Goal: Book appointment/travel/reservation

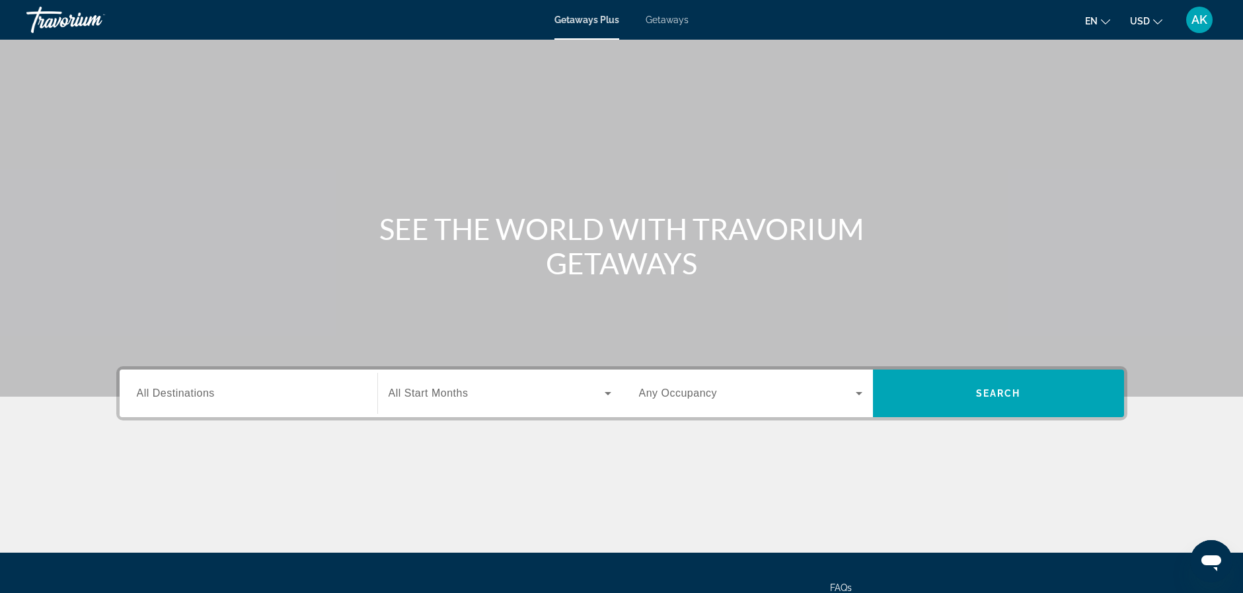
click at [182, 393] on span "All Destinations" at bounding box center [176, 392] width 78 height 11
click at [182, 393] on input "Destination All Destinations" at bounding box center [248, 394] width 223 height 16
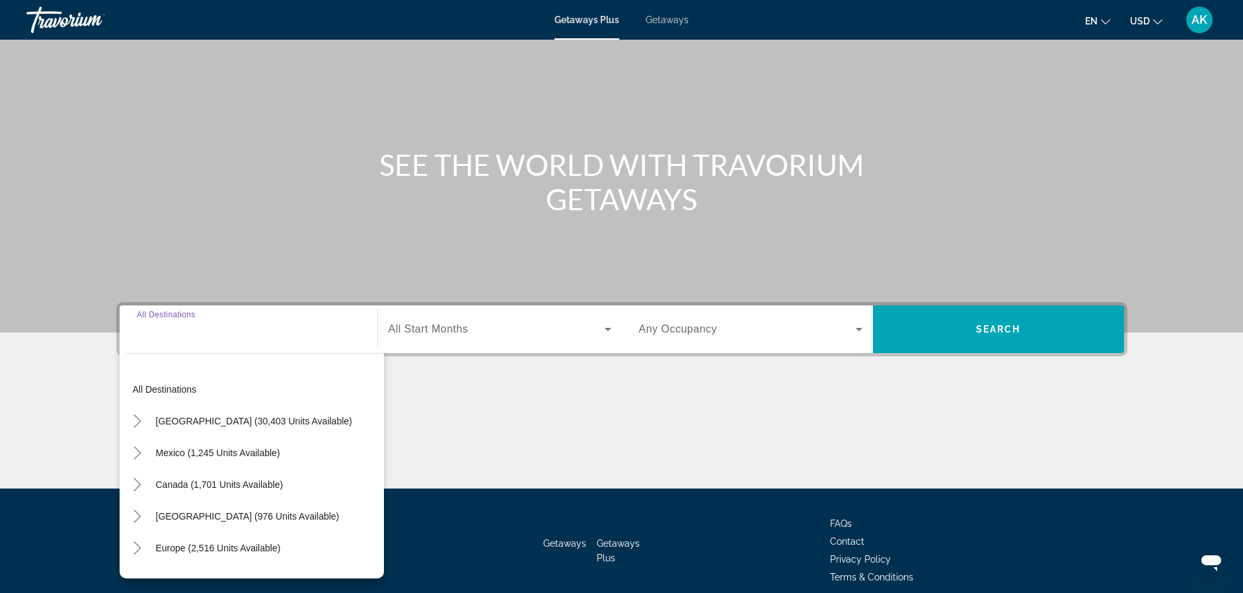
scroll to position [122, 0]
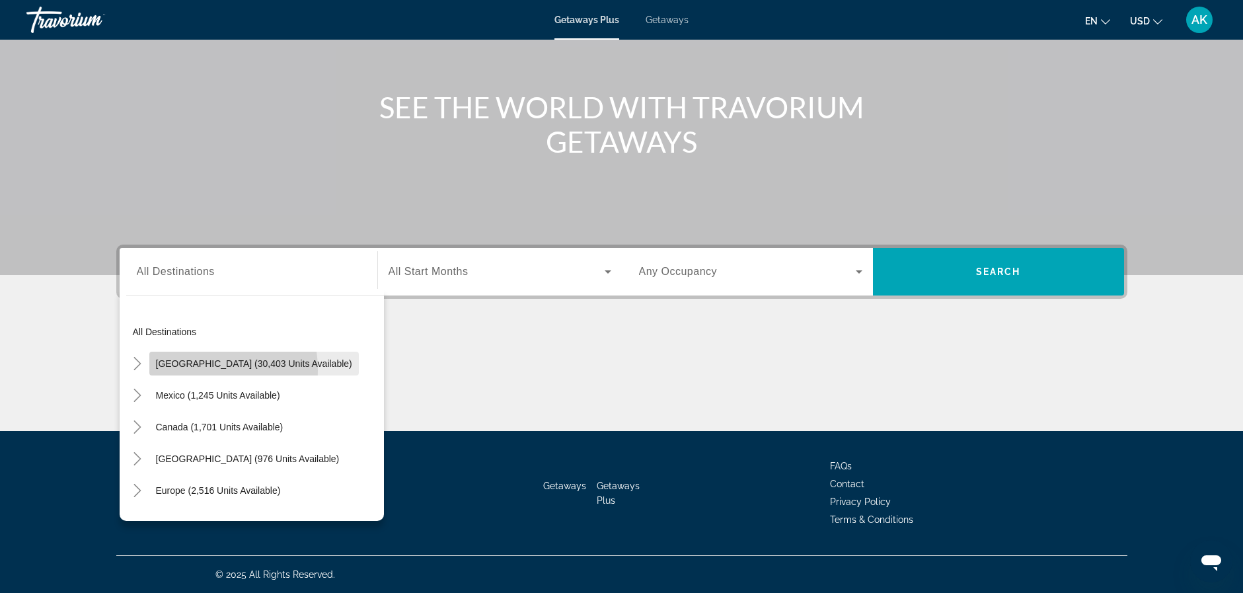
click at [183, 370] on span "Search widget" at bounding box center [254, 364] width 210 height 32
type input "**********"
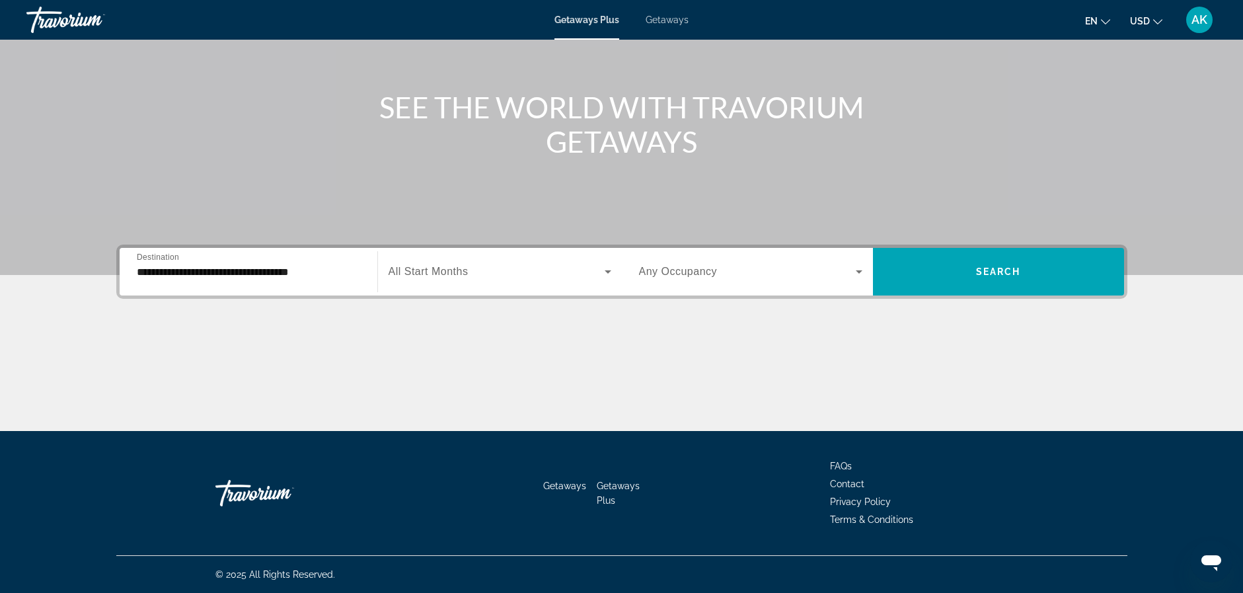
click at [428, 267] on span "All Start Months" at bounding box center [429, 271] width 80 height 11
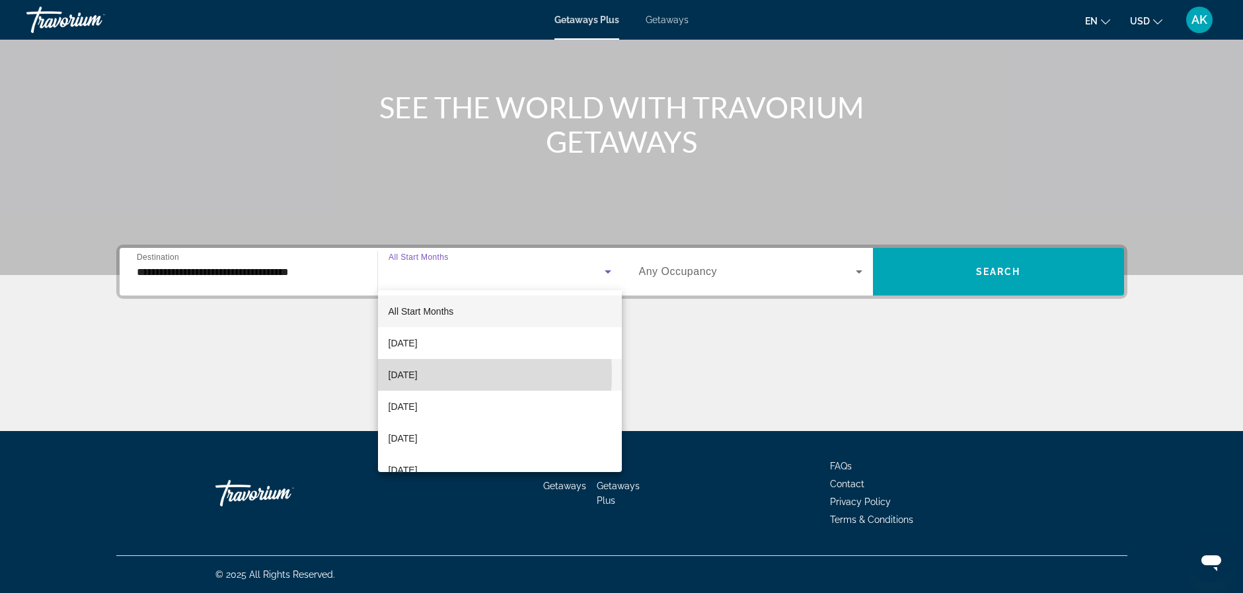
click at [399, 374] on span "[DATE]" at bounding box center [403, 375] width 29 height 16
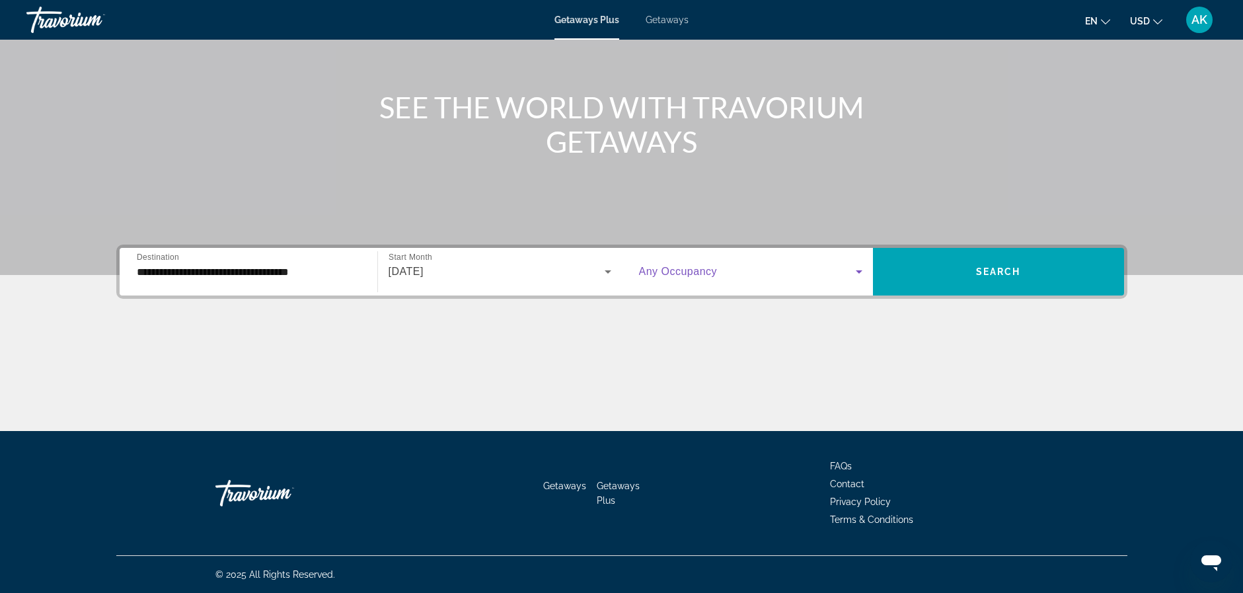
click at [734, 269] on span "Search widget" at bounding box center [747, 272] width 217 height 16
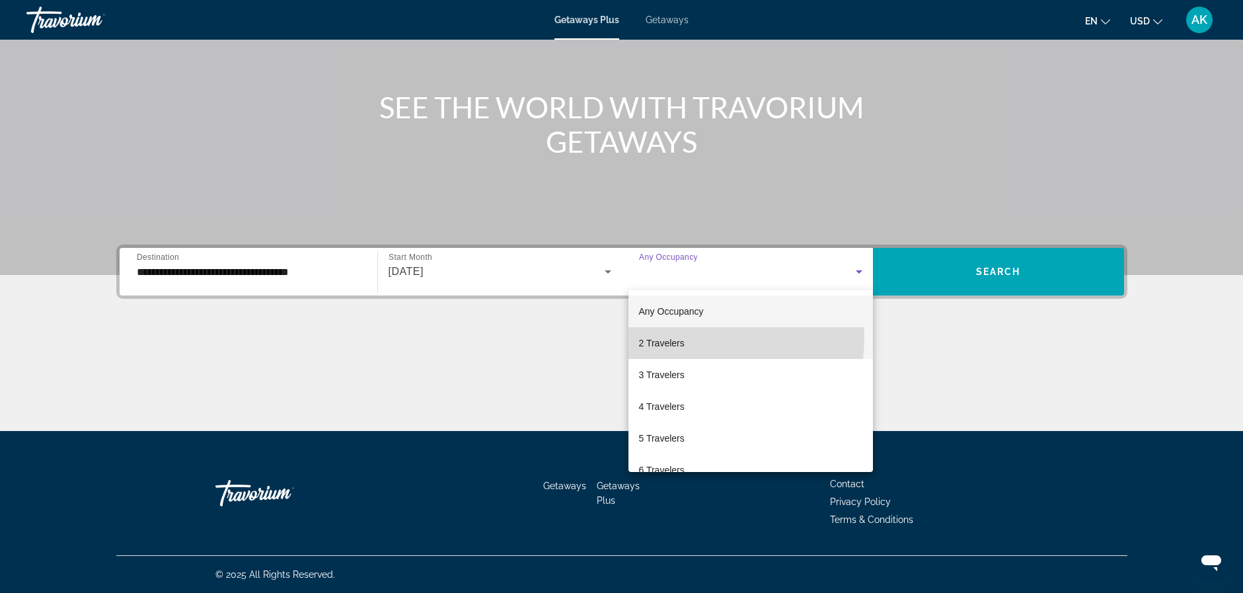
click at [678, 336] on span "2 Travelers" at bounding box center [662, 343] width 46 height 16
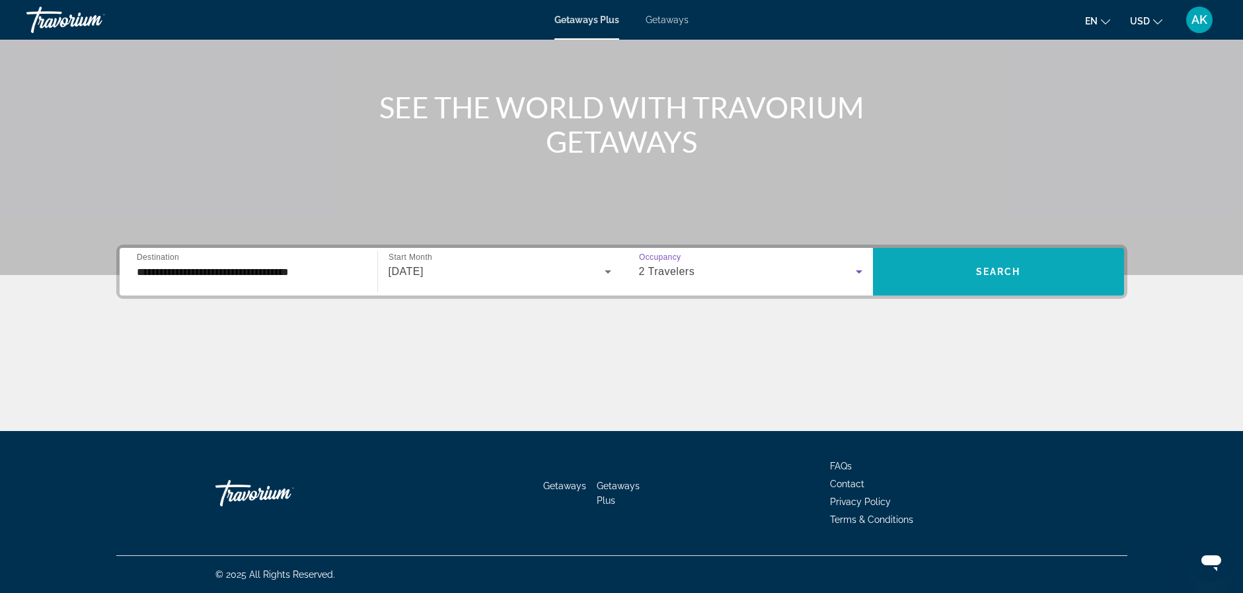
click at [999, 269] on span "Search" at bounding box center [998, 271] width 45 height 11
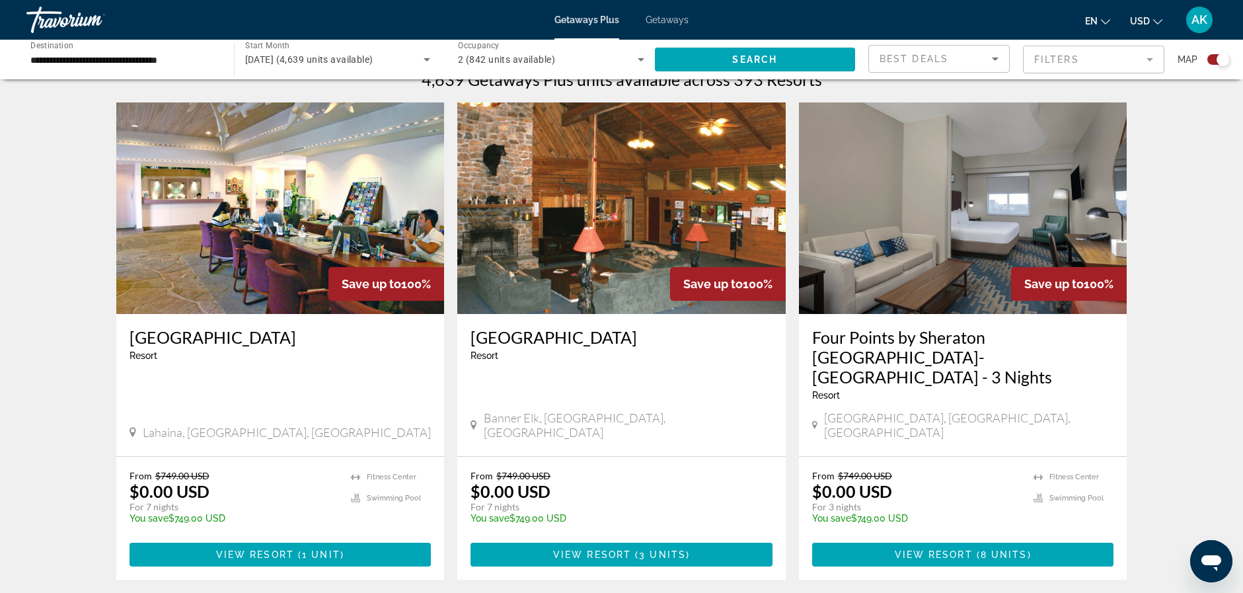
scroll to position [463, 0]
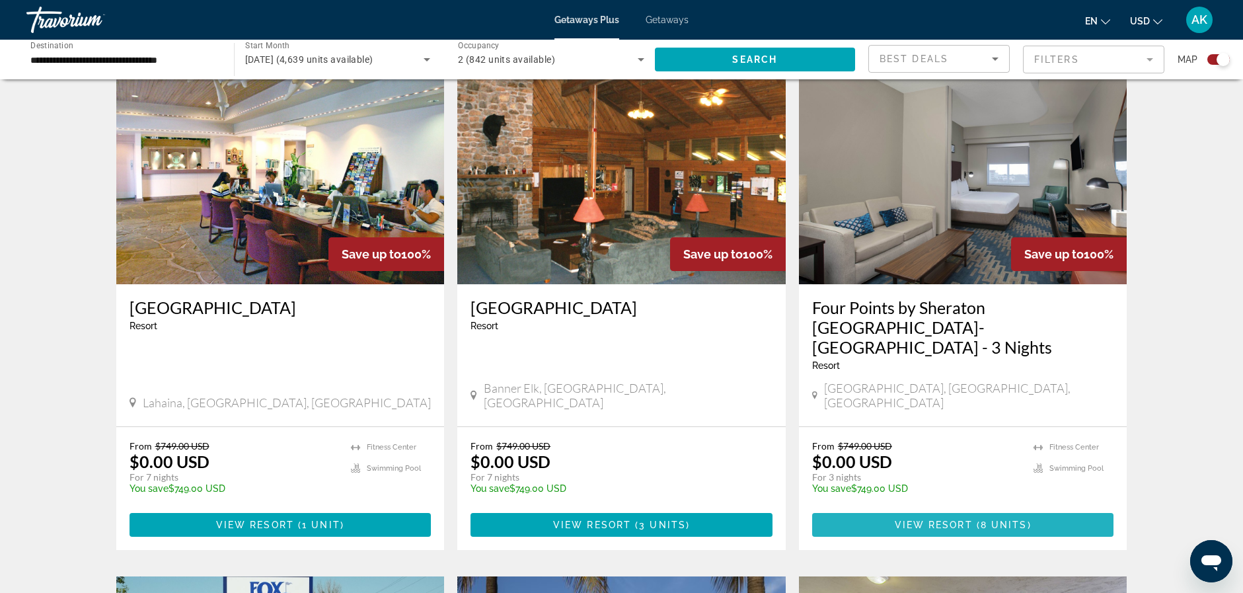
click at [927, 519] on span "View Resort" at bounding box center [934, 524] width 78 height 11
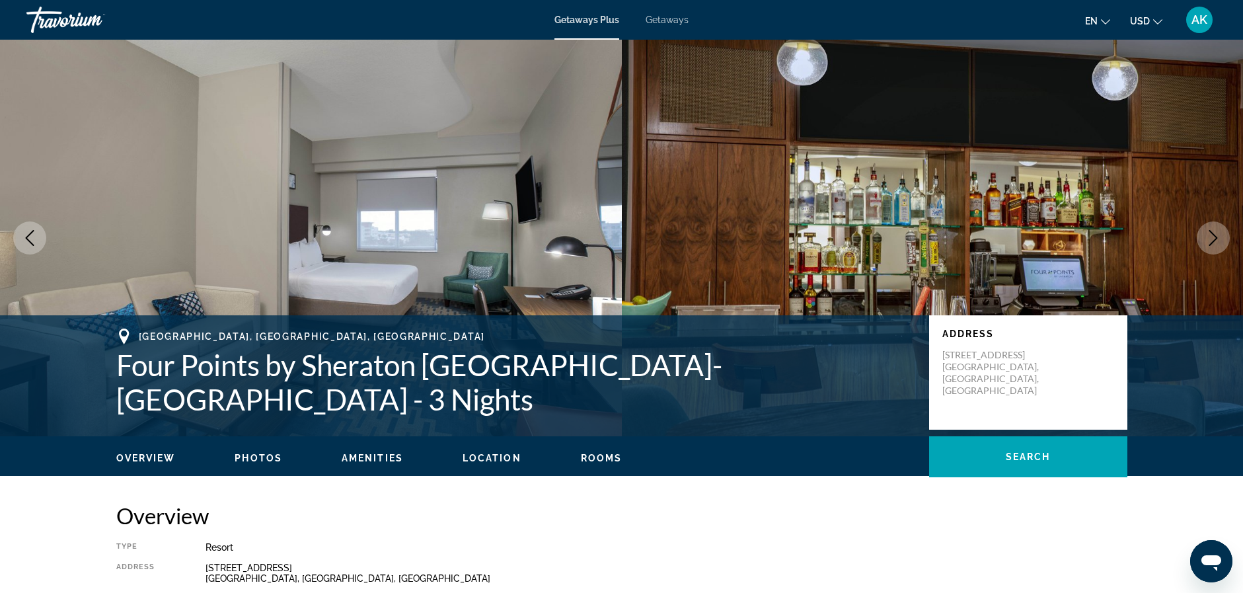
click at [1214, 238] on icon "Next image" at bounding box center [1214, 238] width 16 height 16
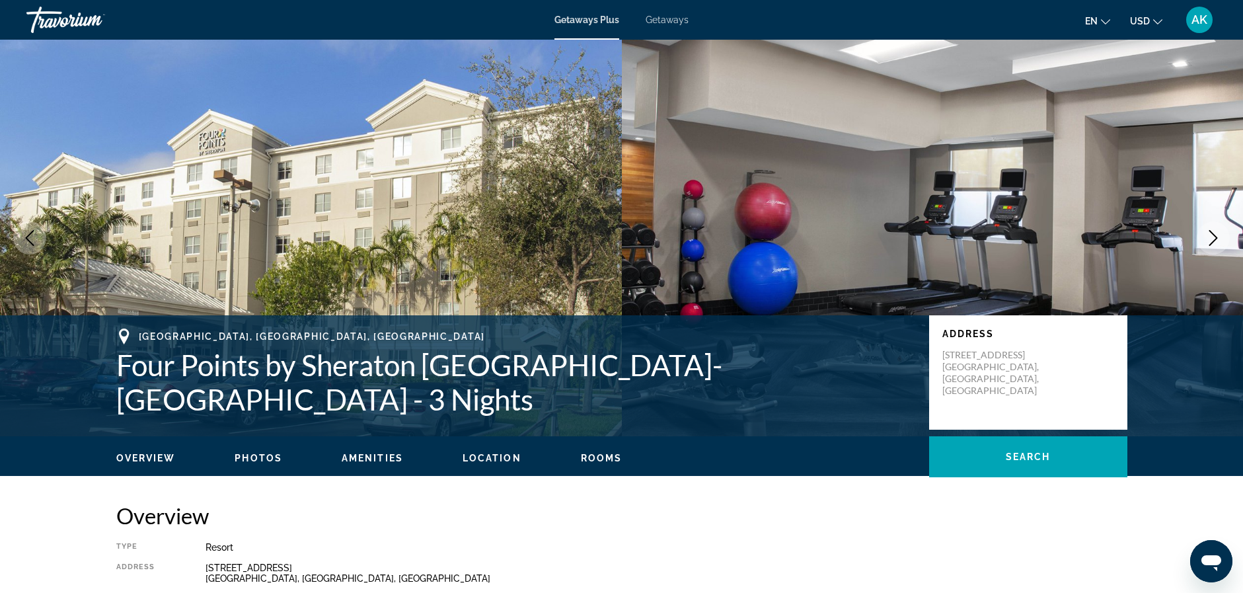
click at [1214, 238] on icon "Next image" at bounding box center [1214, 238] width 16 height 16
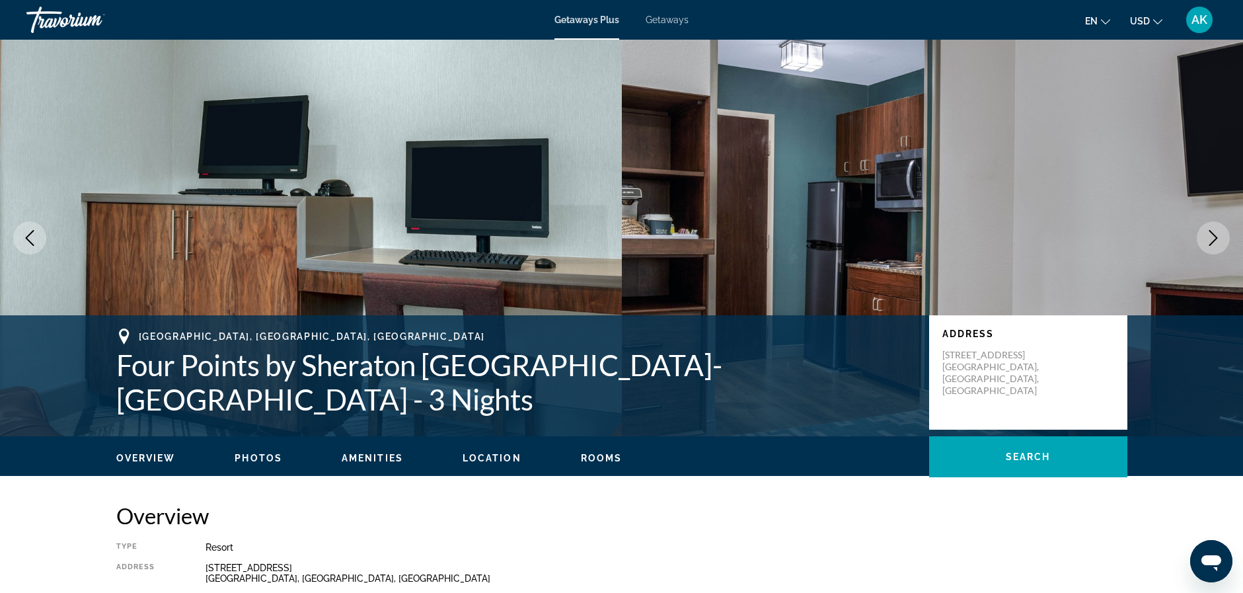
click at [1214, 238] on icon "Next image" at bounding box center [1214, 238] width 16 height 16
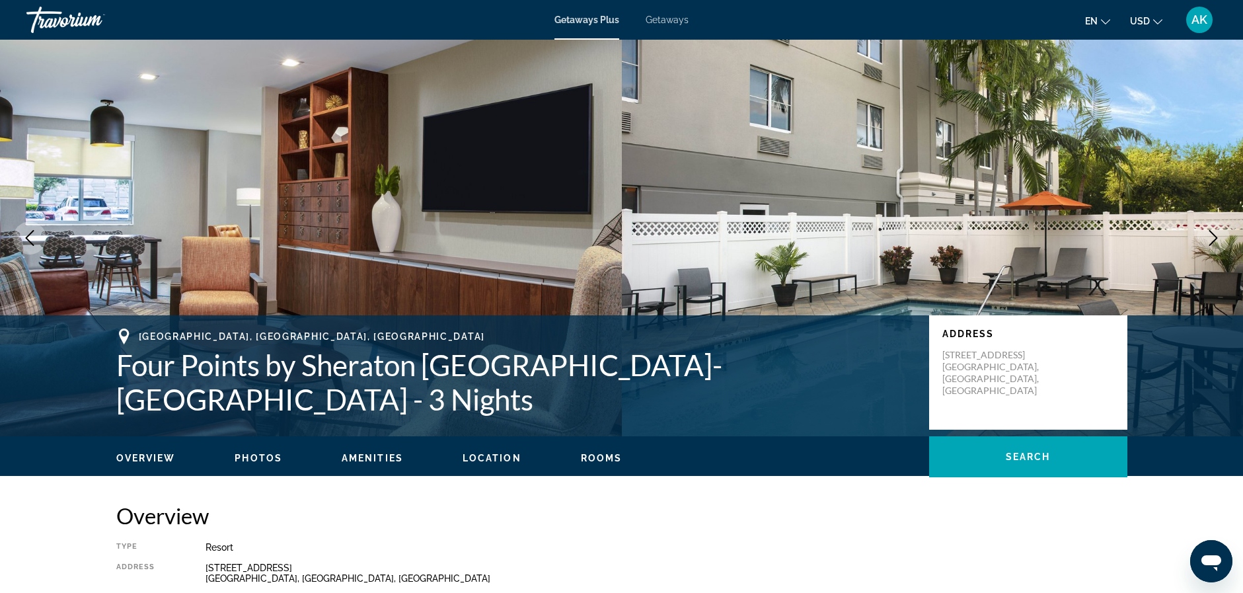
click at [1214, 238] on icon "Next image" at bounding box center [1214, 238] width 16 height 16
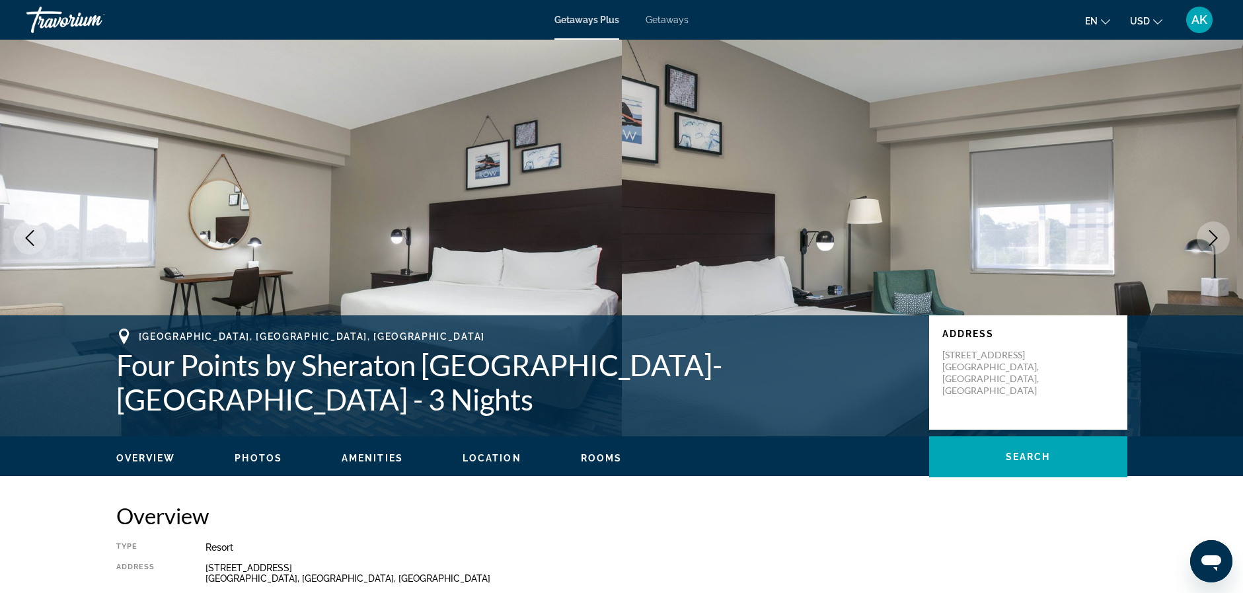
click at [1214, 238] on icon "Next image" at bounding box center [1214, 238] width 16 height 16
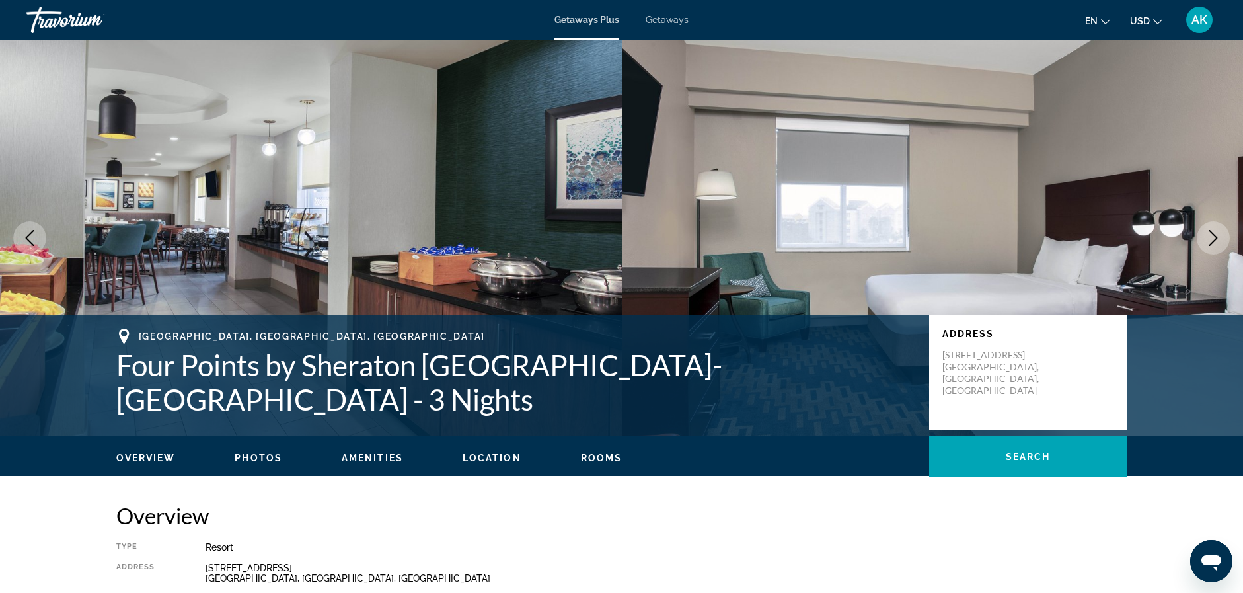
click at [1214, 236] on icon "Next image" at bounding box center [1214, 238] width 16 height 16
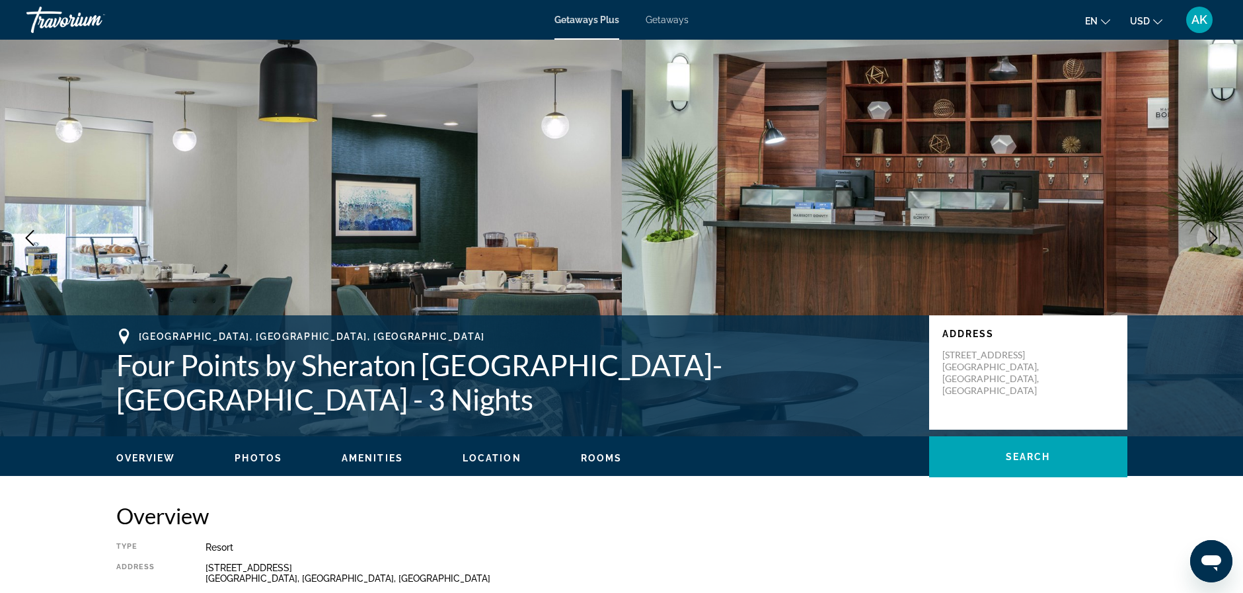
click at [1214, 236] on icon "Next image" at bounding box center [1214, 238] width 16 height 16
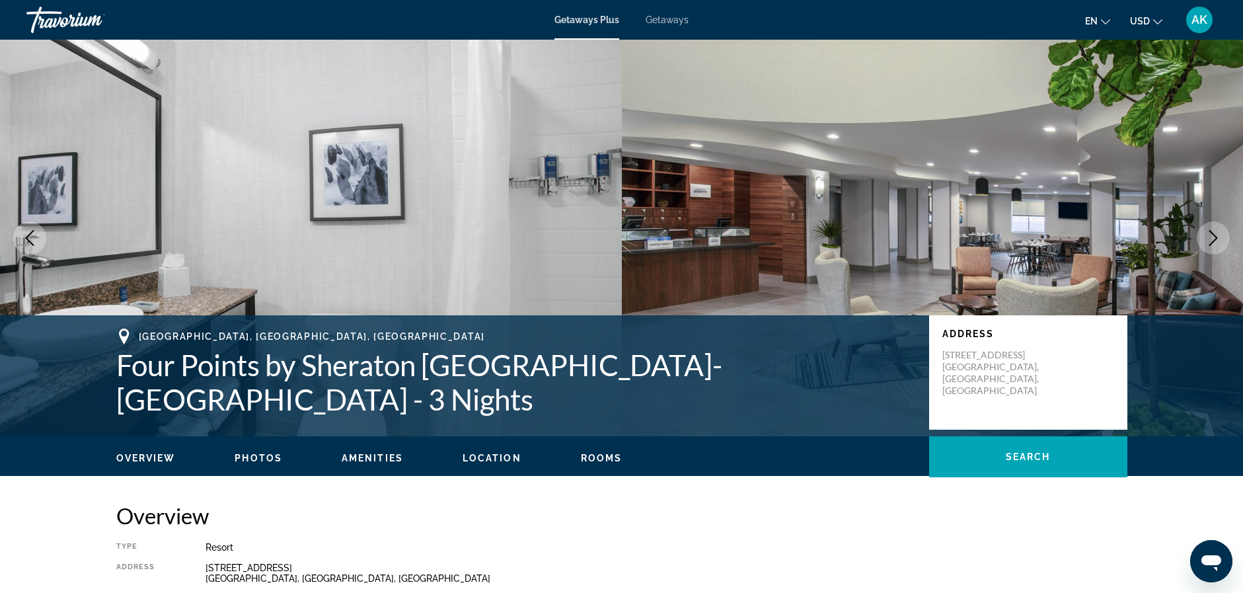
click at [1214, 236] on icon "Next image" at bounding box center [1214, 238] width 16 height 16
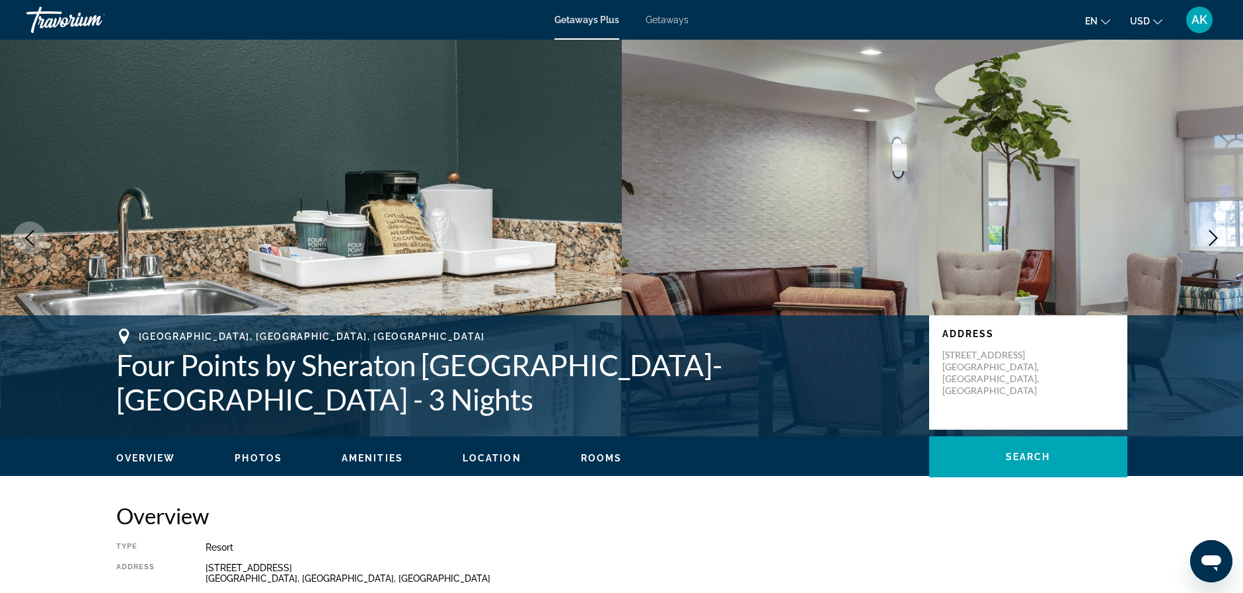
click at [1216, 235] on icon "Next image" at bounding box center [1214, 238] width 16 height 16
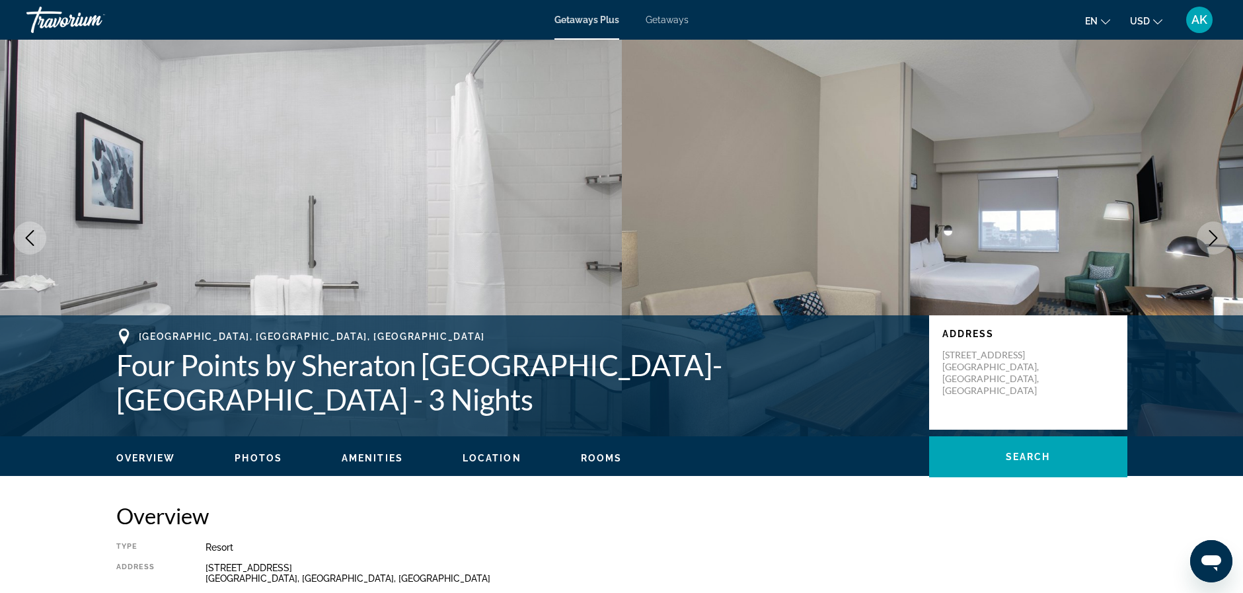
click at [1213, 234] on icon "Next image" at bounding box center [1214, 238] width 9 height 16
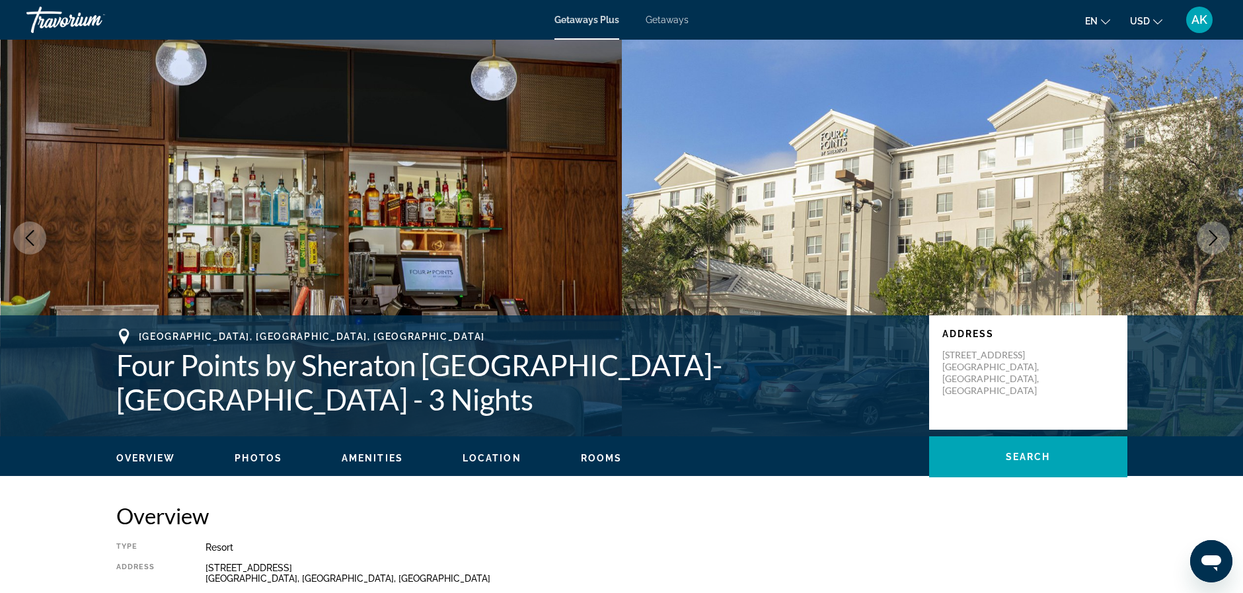
click at [1213, 234] on icon "Next image" at bounding box center [1214, 238] width 9 height 16
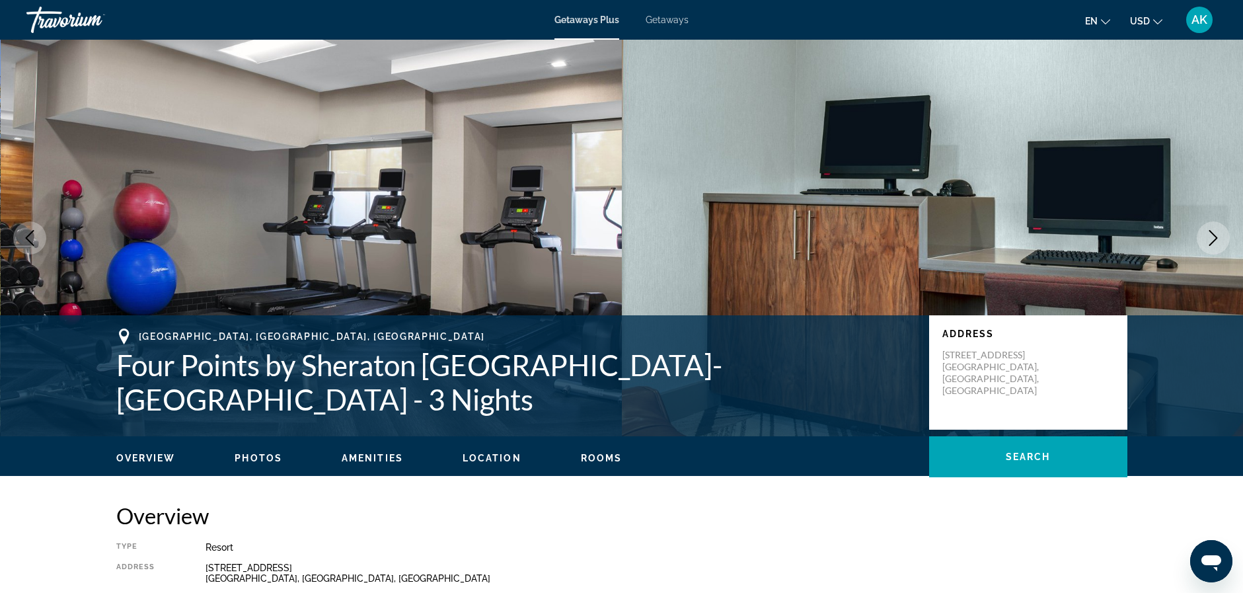
click at [1213, 234] on icon "Next image" at bounding box center [1214, 238] width 9 height 16
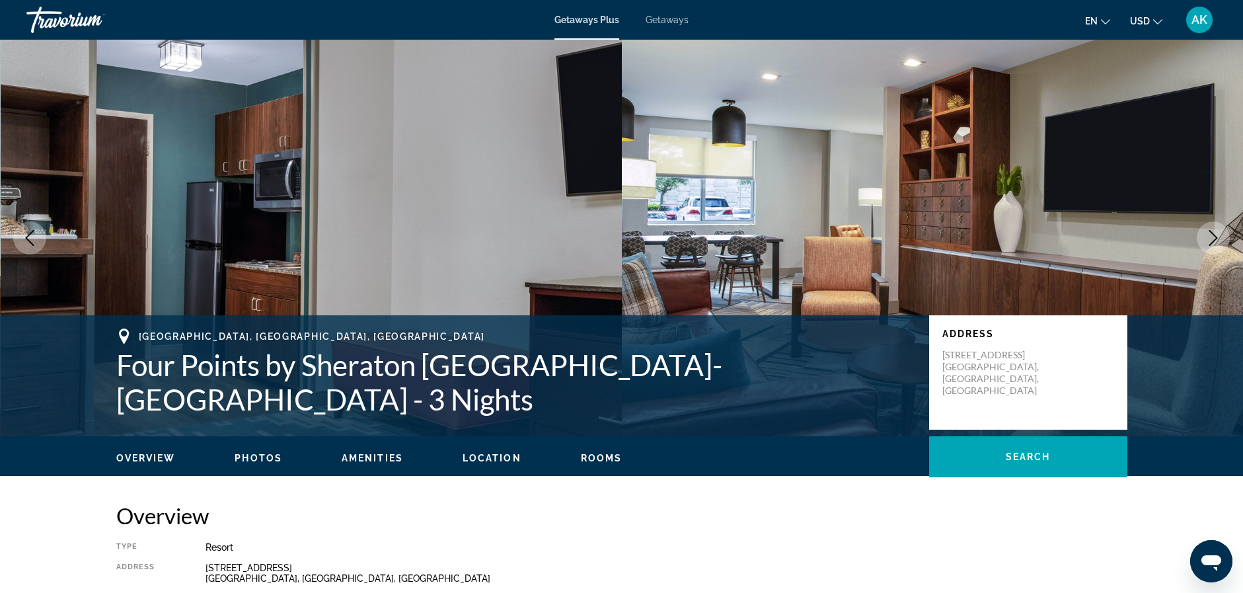
click at [1213, 234] on icon "Next image" at bounding box center [1214, 238] width 9 height 16
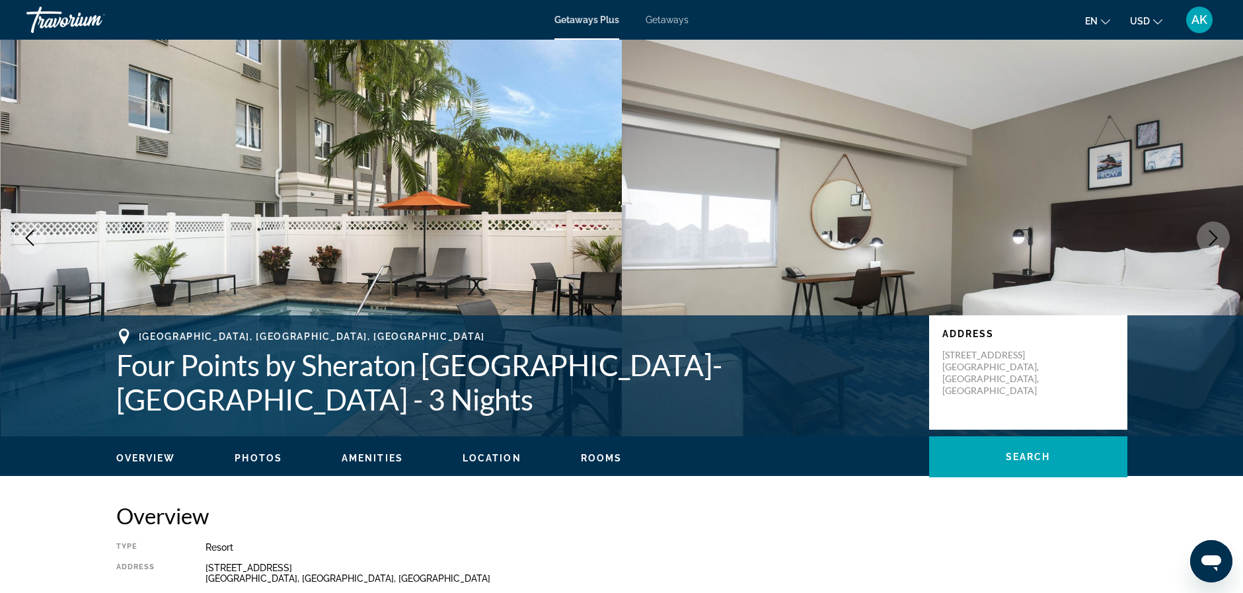
click at [1213, 234] on icon "Next image" at bounding box center [1214, 238] width 9 height 16
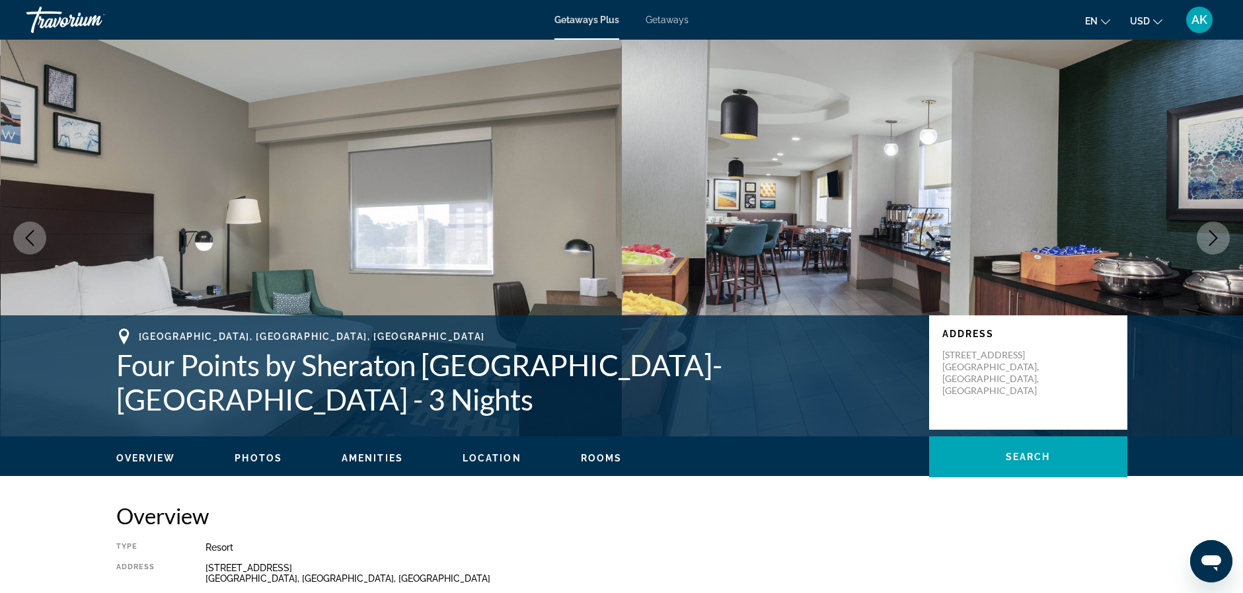
click at [1213, 234] on icon "Next image" at bounding box center [1214, 238] width 9 height 16
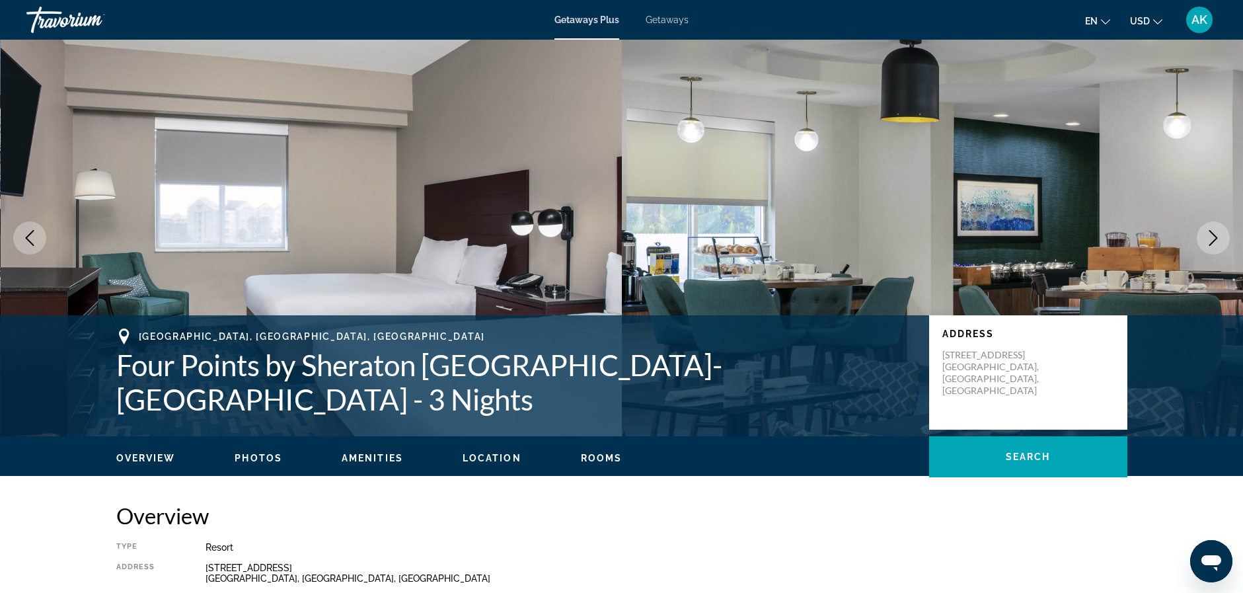
click at [1213, 235] on icon "Next image" at bounding box center [1214, 238] width 9 height 16
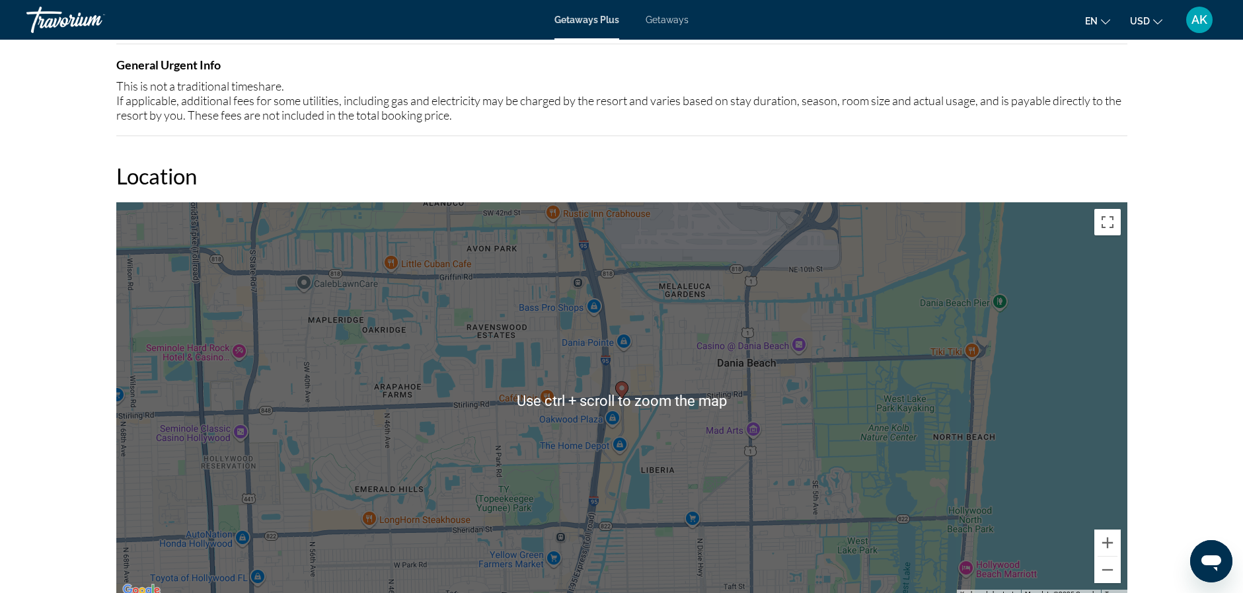
scroll to position [1256, 0]
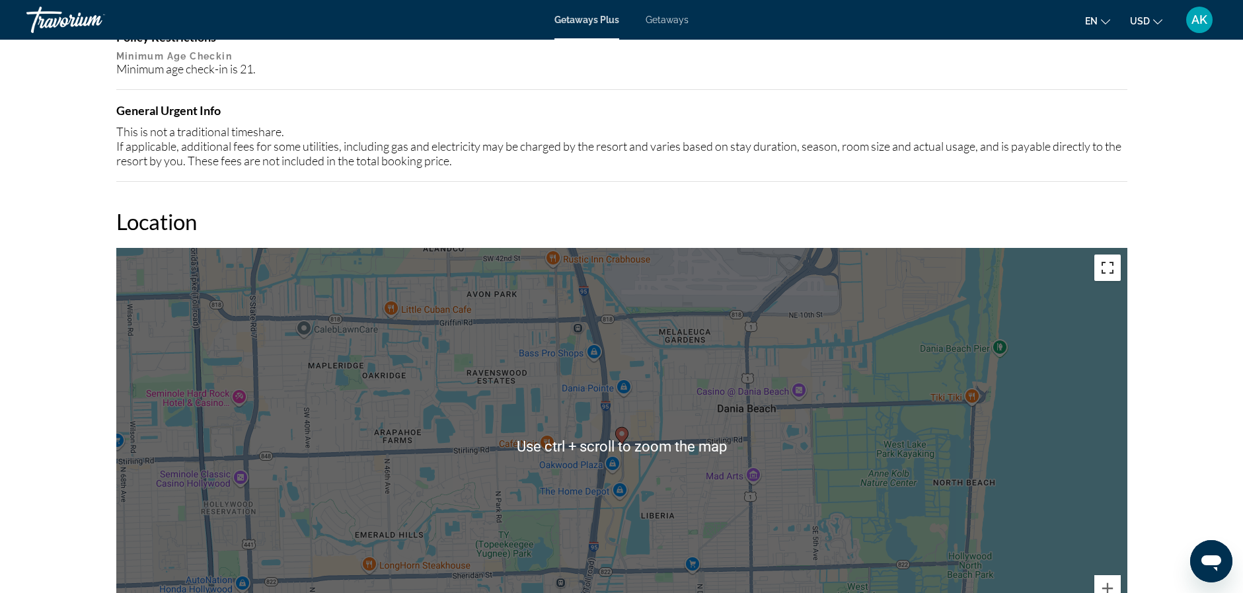
click at [1110, 271] on button "Toggle fullscreen view" at bounding box center [1108, 267] width 26 height 26
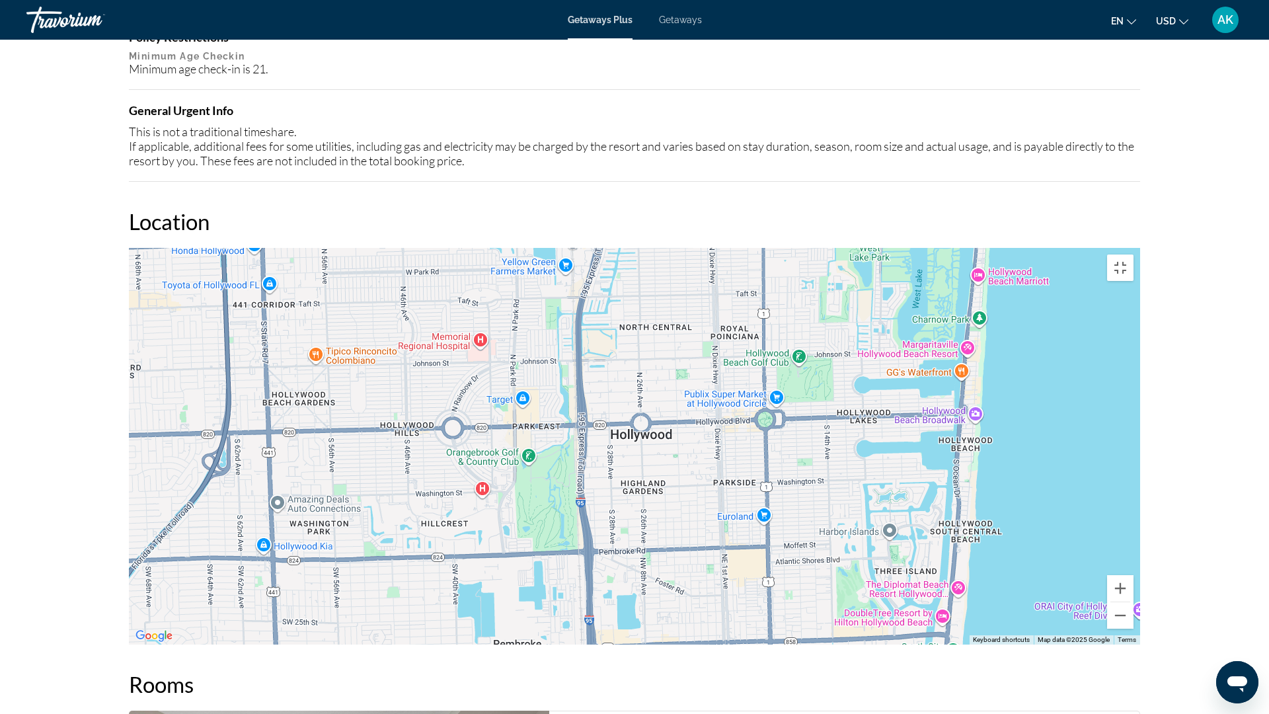
drag, startPoint x: 545, startPoint y: 441, endPoint x: 545, endPoint y: 101, distance: 339.7
click at [545, 248] on div "To activate drag with keyboard, press Alt + Enter. Once in keyboard drag state,…" at bounding box center [634, 446] width 1011 height 397
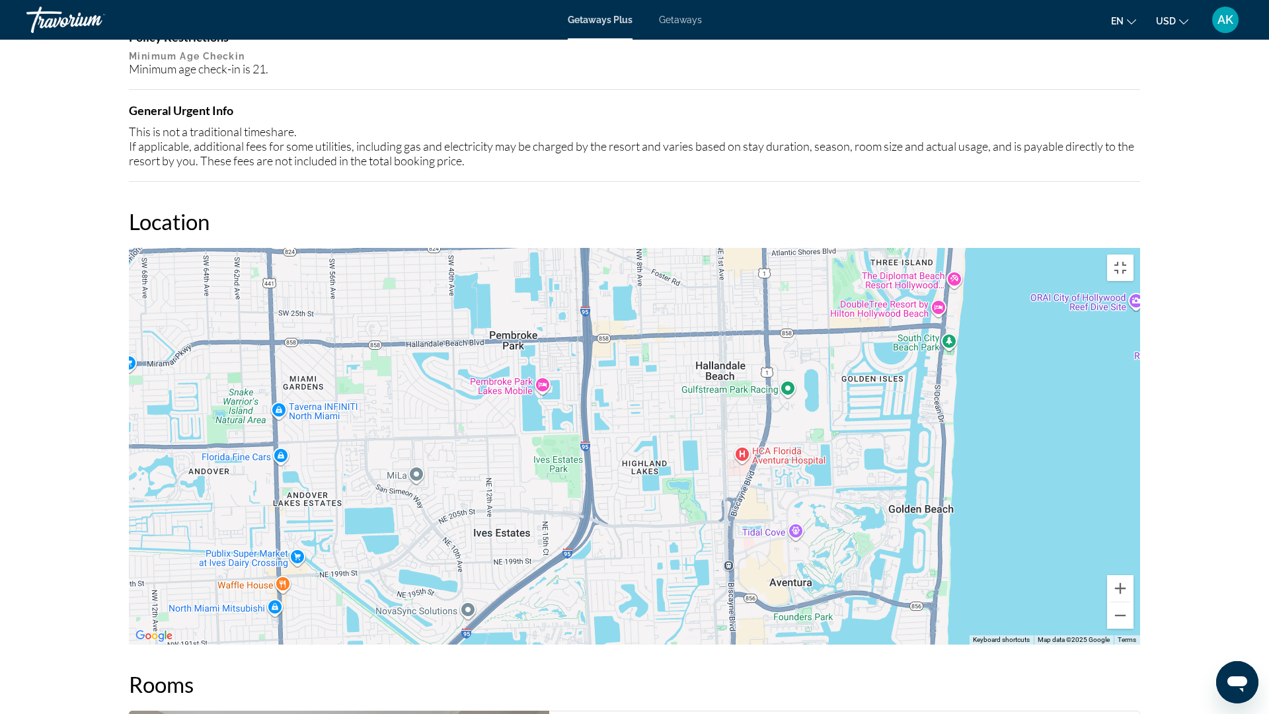
drag, startPoint x: 574, startPoint y: 510, endPoint x: 569, endPoint y: 199, distance: 310.7
click at [569, 248] on div "To activate drag with keyboard, press Alt + Enter. Once in keyboard drag state,…" at bounding box center [634, 446] width 1011 height 397
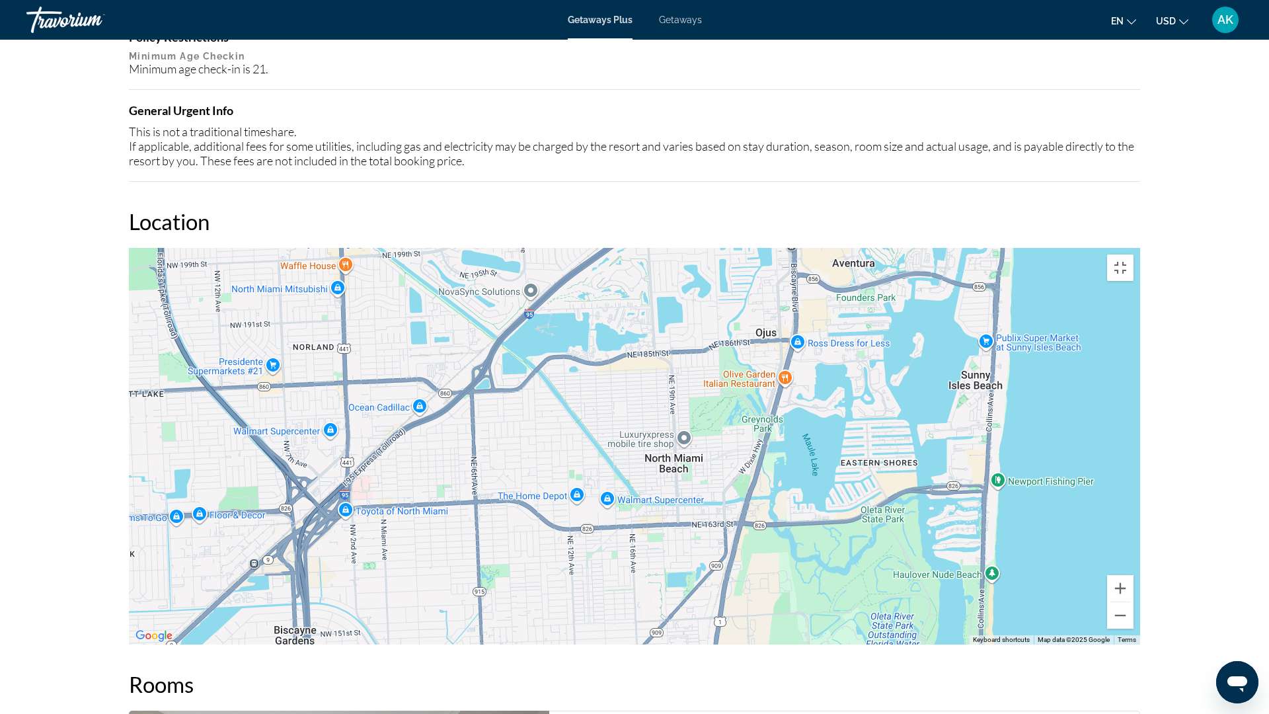
drag, startPoint x: 603, startPoint y: 551, endPoint x: 666, endPoint y: 227, distance: 329.4
click at [666, 248] on div "Main content" at bounding box center [634, 446] width 1011 height 397
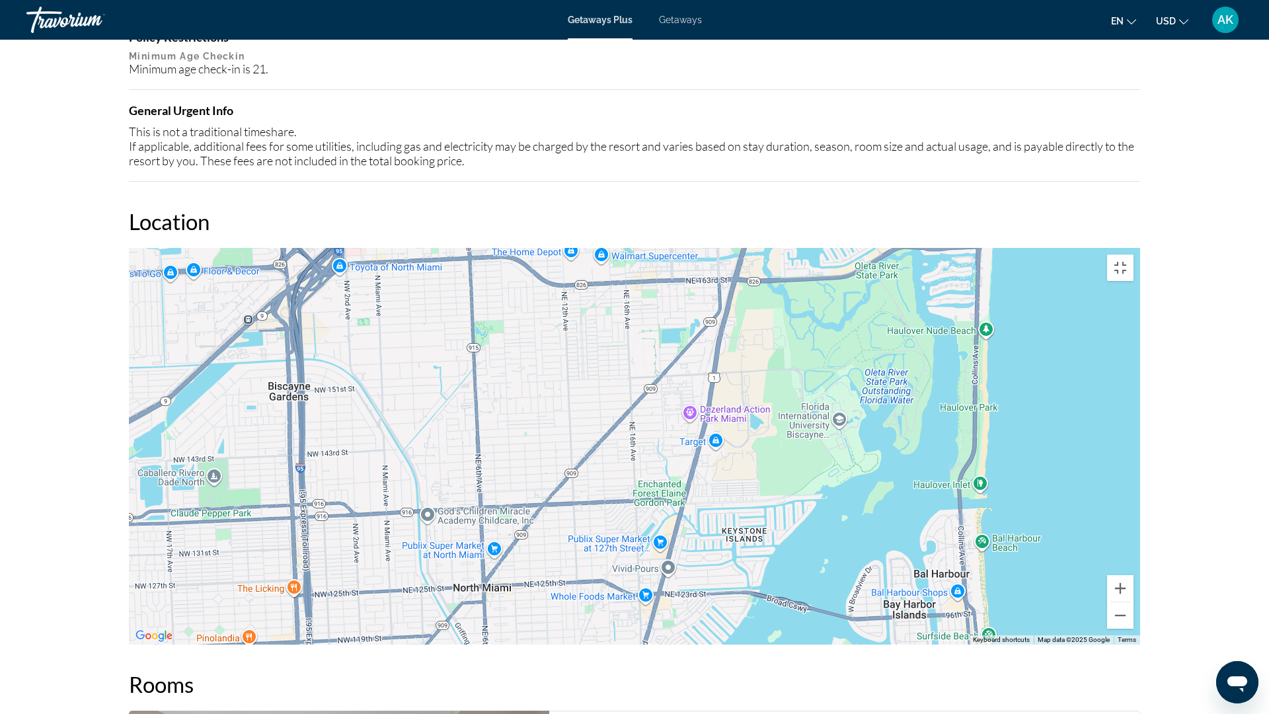
drag, startPoint x: 642, startPoint y: 471, endPoint x: 636, endPoint y: 225, distance: 245.3
click at [636, 248] on div "Main content" at bounding box center [634, 446] width 1011 height 397
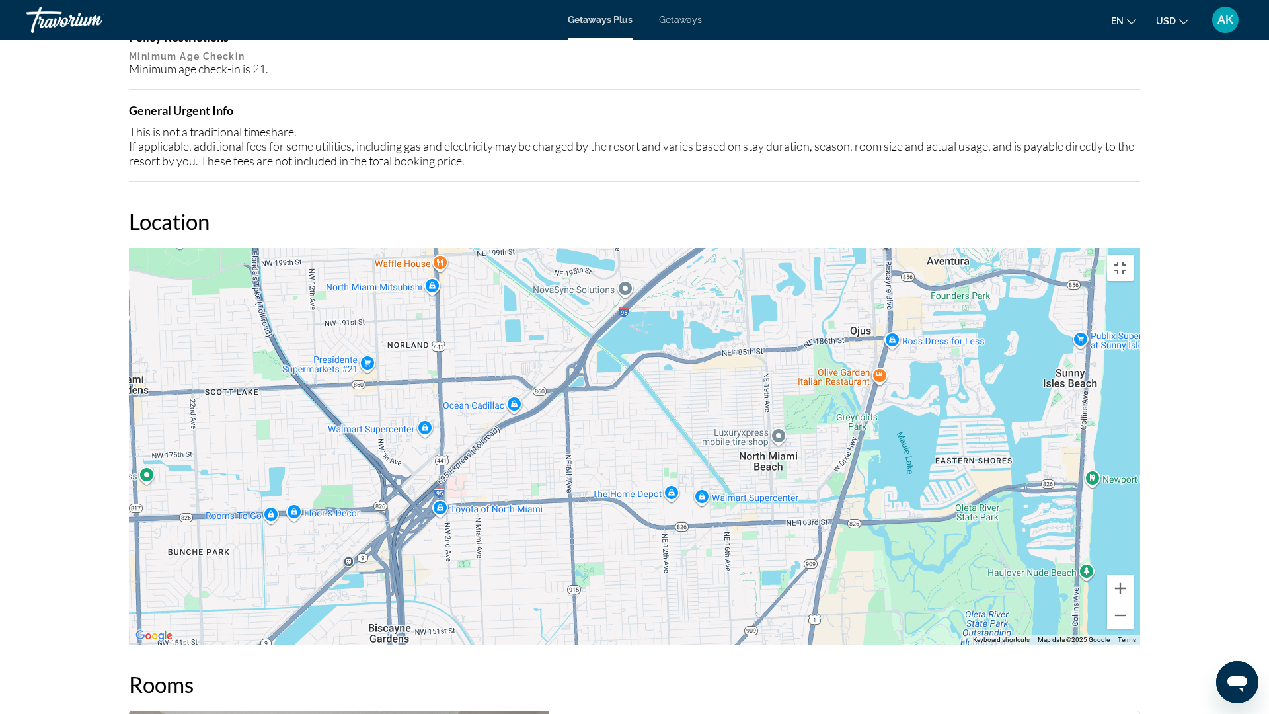
drag, startPoint x: 651, startPoint y: 473, endPoint x: 751, endPoint y: 713, distance: 260.7
click at [751, 592] on div "Main content" at bounding box center [634, 446] width 1011 height 397
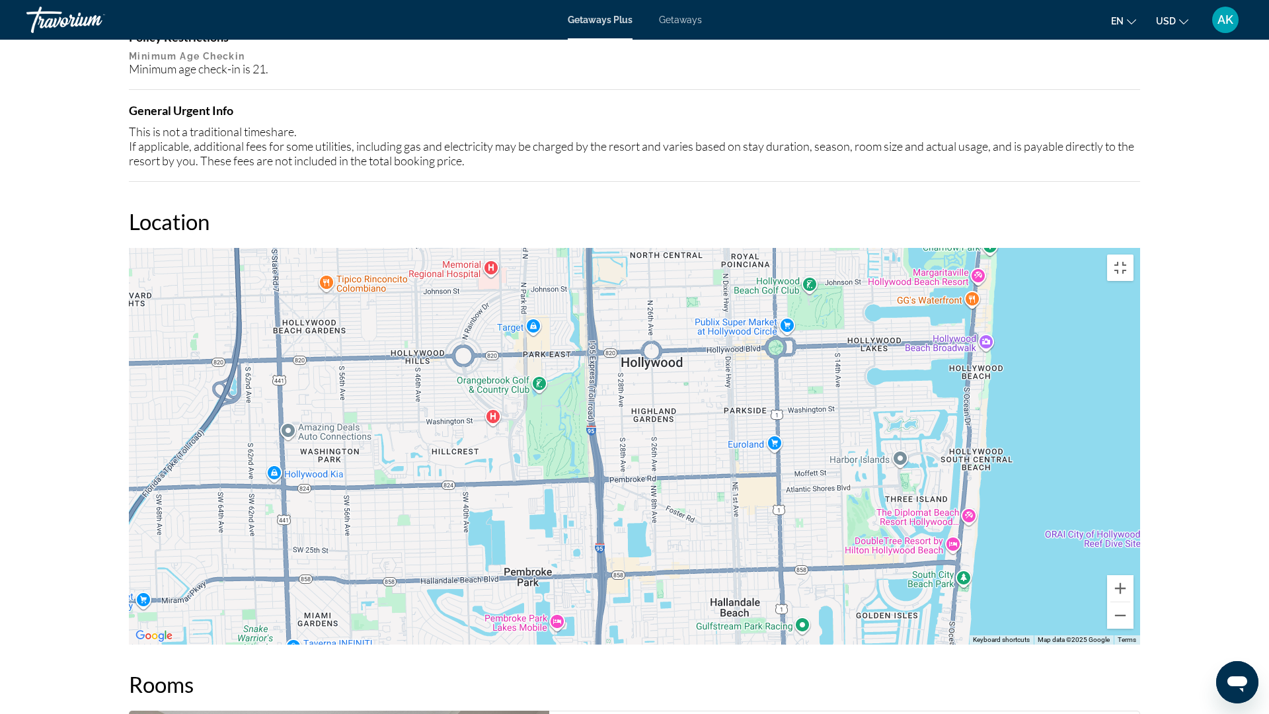
drag, startPoint x: 742, startPoint y: 152, endPoint x: 598, endPoint y: 713, distance: 579.3
click at [598, 592] on div "Main content" at bounding box center [634, 446] width 1011 height 397
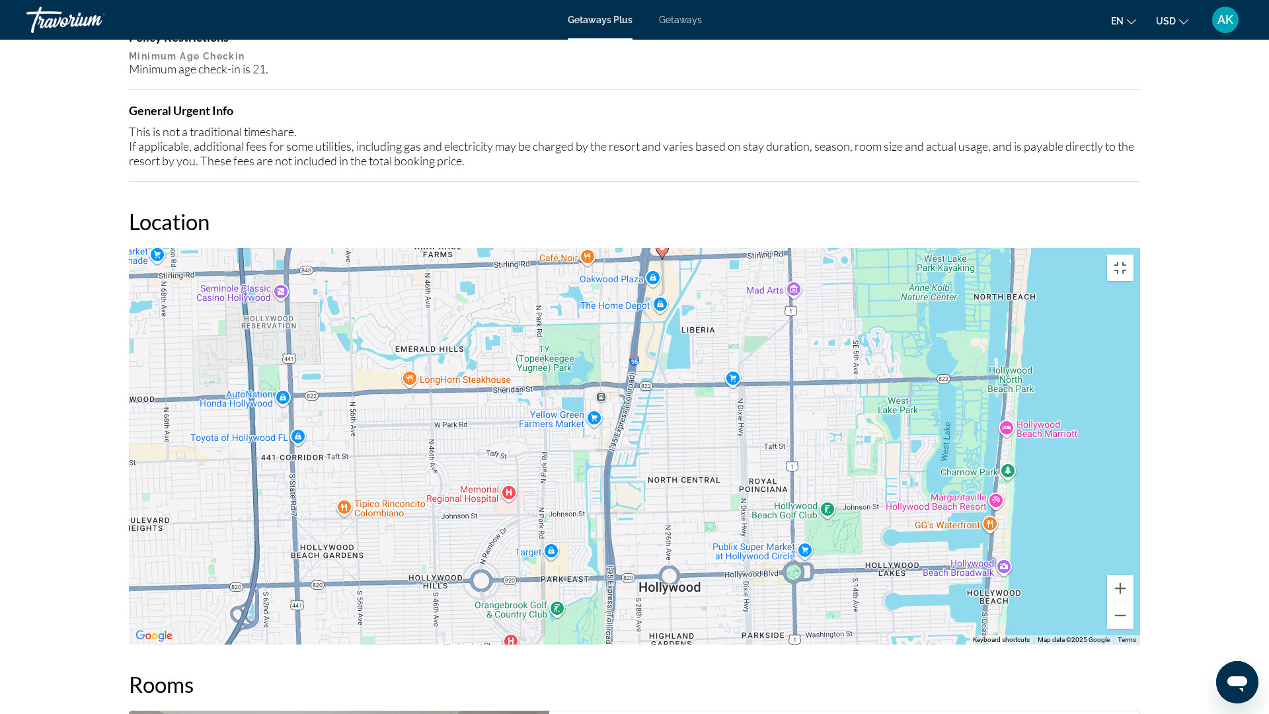
drag, startPoint x: 643, startPoint y: 425, endPoint x: 662, endPoint y: 656, distance: 231.4
click at [662, 592] on div "To activate drag with keyboard, press Alt + Enter. Once in keyboard drag state,…" at bounding box center [634, 446] width 1011 height 397
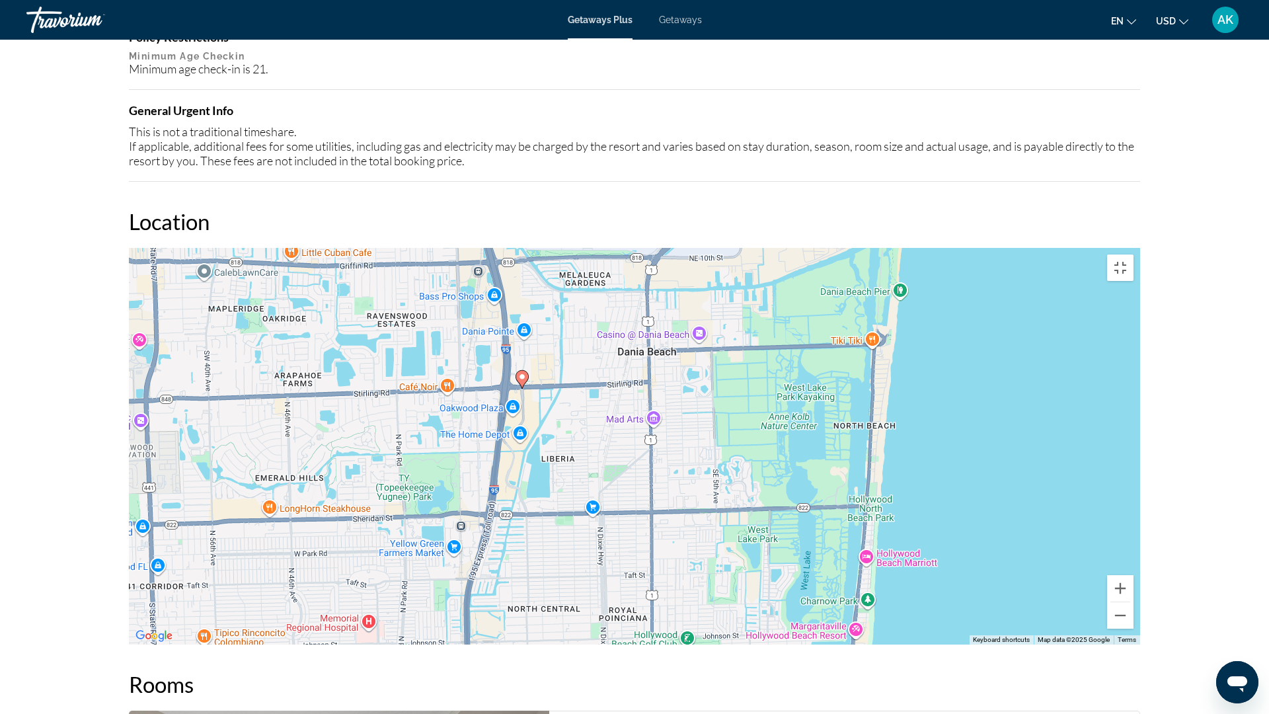
drag, startPoint x: 673, startPoint y: 403, endPoint x: 533, endPoint y: 498, distance: 169.6
click at [533, 498] on div "To activate drag with keyboard, press Alt + Enter. Once in keyboard drag state,…" at bounding box center [634, 446] width 1011 height 397
click at [1133, 254] on button "Toggle fullscreen view" at bounding box center [1120, 267] width 26 height 26
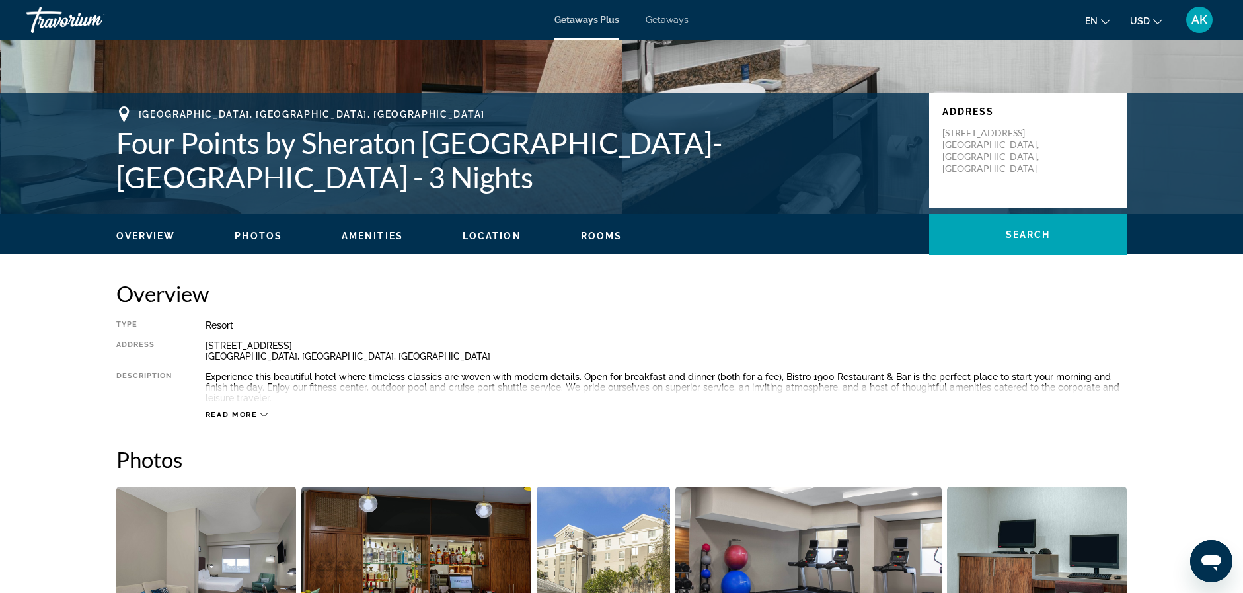
scroll to position [198, 0]
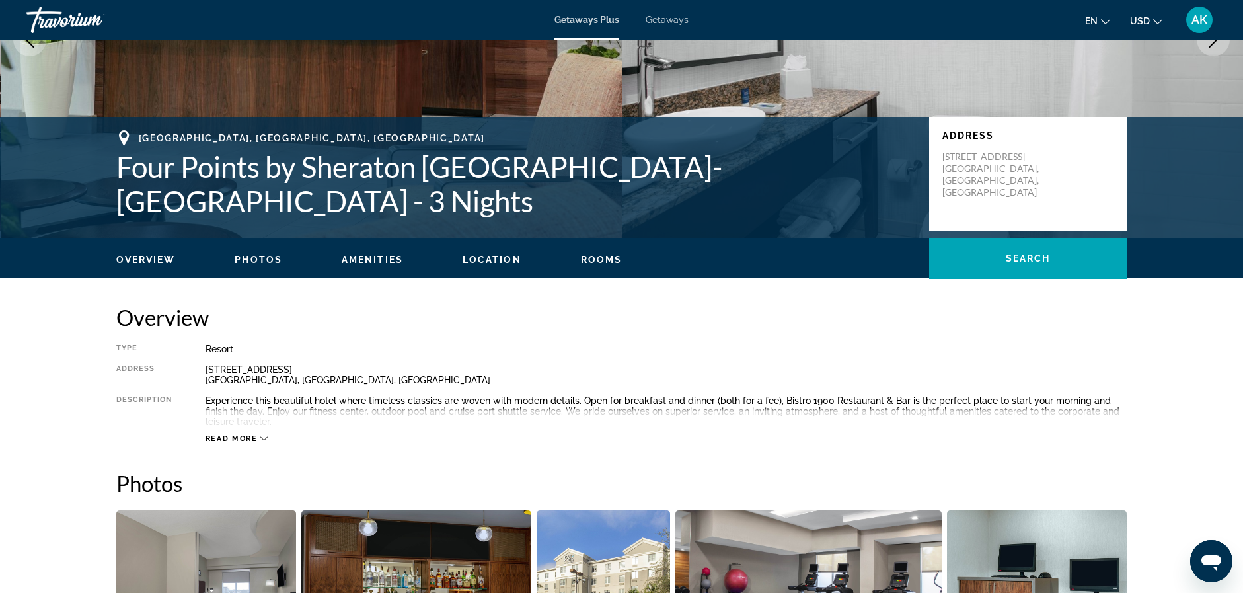
click at [219, 369] on div "[STREET_ADDRESS]" at bounding box center [667, 374] width 922 height 21
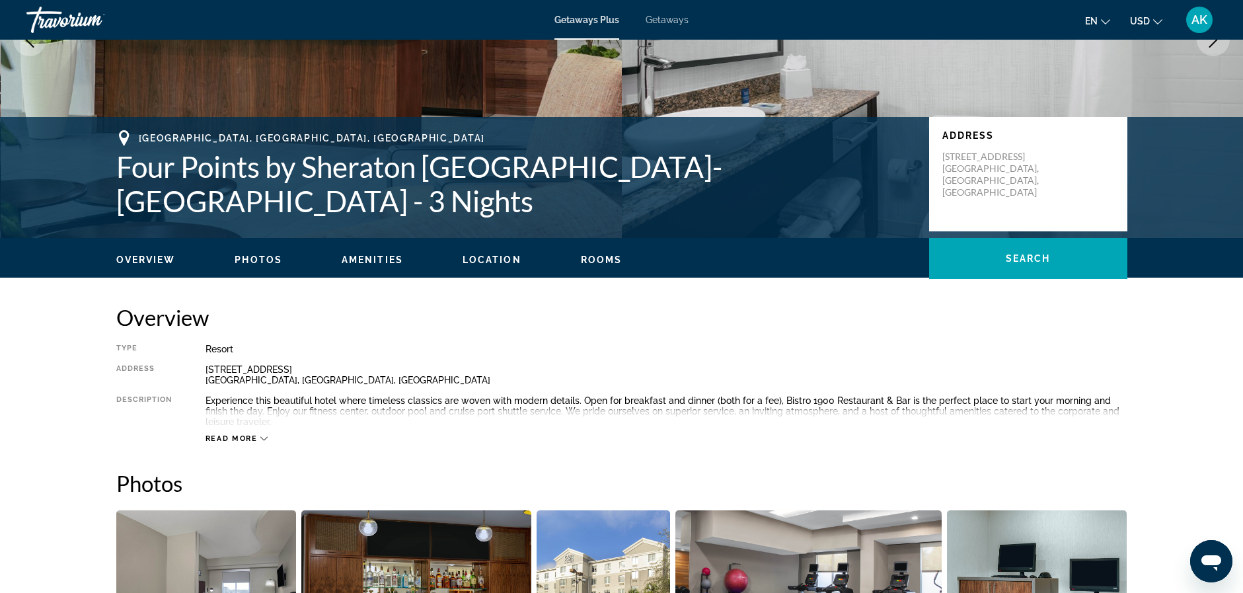
click at [206, 368] on div "[STREET_ADDRESS]" at bounding box center [667, 374] width 922 height 21
click at [250, 389] on div "Type Resort All-Inclusive No All-Inclusive Address [STREET_ADDRESS] Description…" at bounding box center [621, 394] width 1011 height 100
click at [206, 367] on div "[STREET_ADDRESS]" at bounding box center [667, 374] width 922 height 21
click at [238, 377] on div "[STREET_ADDRESS]" at bounding box center [667, 374] width 922 height 21
click at [235, 371] on div "[STREET_ADDRESS]" at bounding box center [667, 374] width 922 height 21
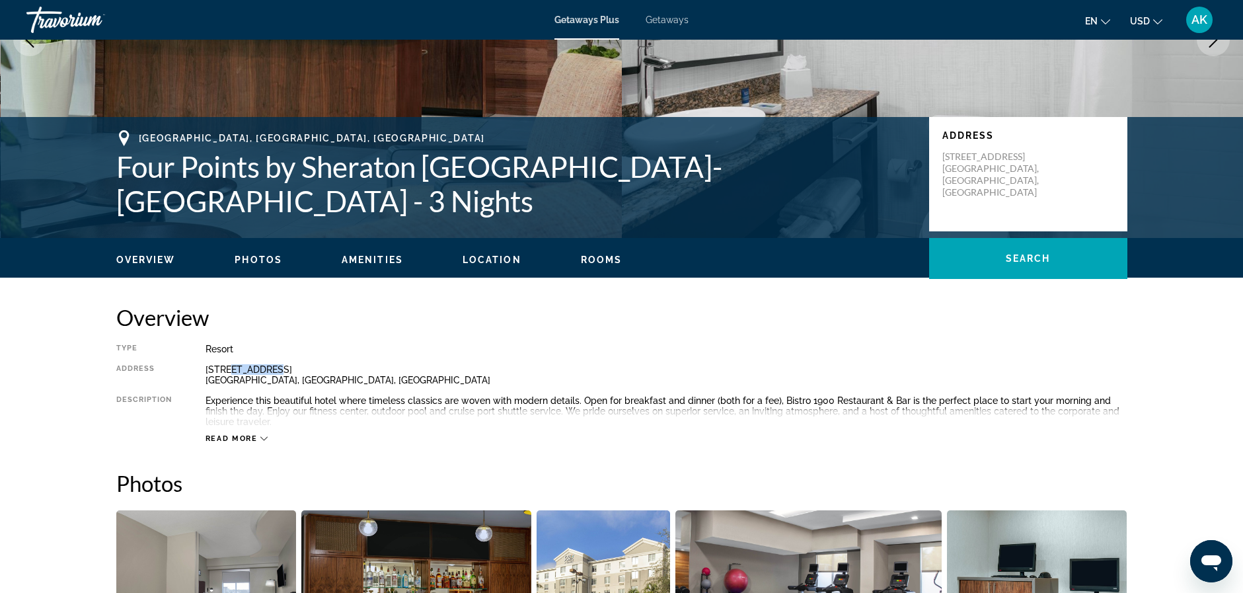
click at [235, 371] on div "[STREET_ADDRESS]" at bounding box center [667, 374] width 922 height 21
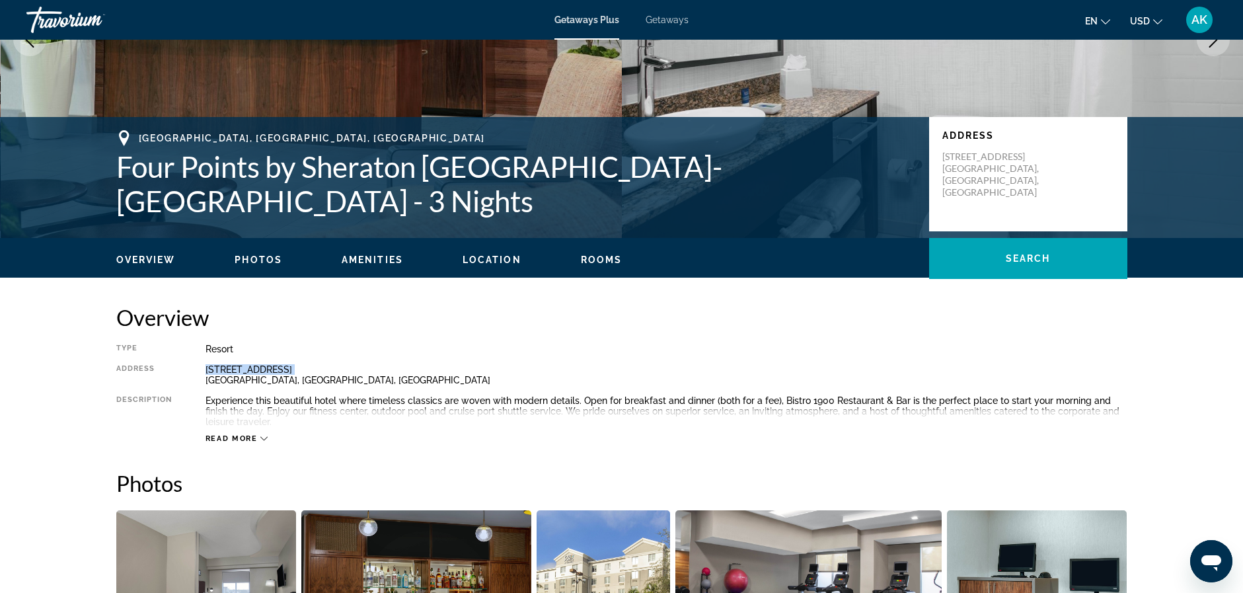
click at [235, 371] on div "[STREET_ADDRESS]" at bounding box center [667, 374] width 922 height 21
click at [233, 373] on div "[STREET_ADDRESS]" at bounding box center [667, 374] width 922 height 21
click at [233, 376] on div "[STREET_ADDRESS]" at bounding box center [667, 374] width 922 height 21
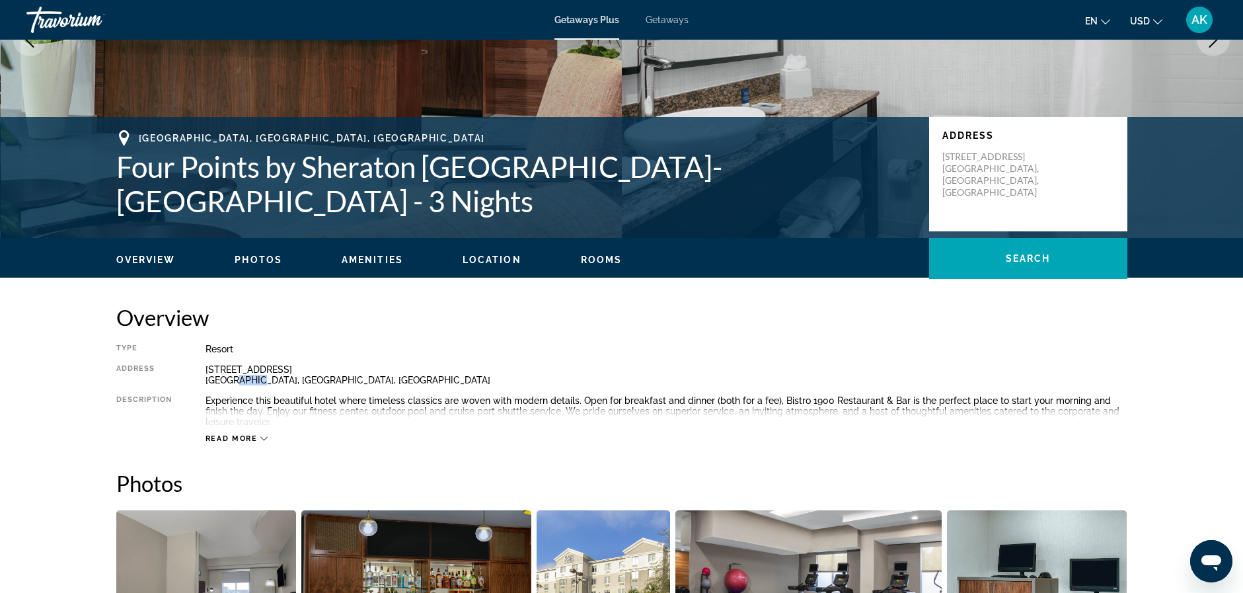
click at [231, 381] on div "[STREET_ADDRESS]" at bounding box center [667, 374] width 922 height 21
click at [229, 379] on div "[STREET_ADDRESS]" at bounding box center [667, 374] width 922 height 21
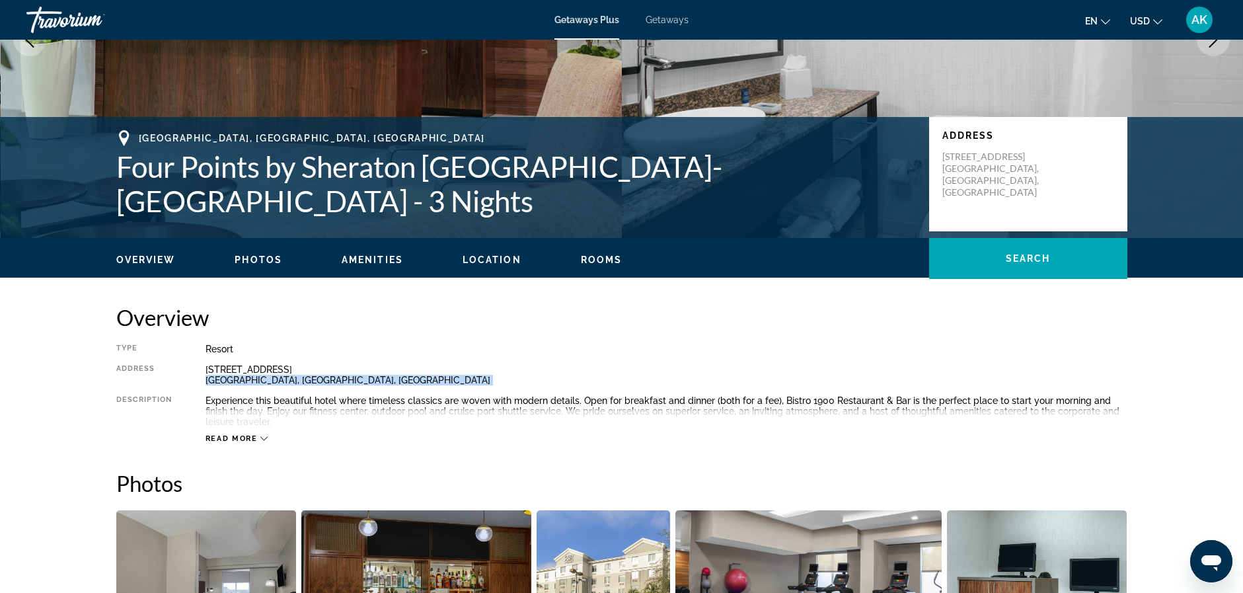
click at [229, 379] on div "[STREET_ADDRESS]" at bounding box center [667, 374] width 922 height 21
drag, startPoint x: 229, startPoint y: 379, endPoint x: 214, endPoint y: 367, distance: 19.3
click at [214, 367] on div "[STREET_ADDRESS]" at bounding box center [667, 374] width 922 height 21
